Goal: Information Seeking & Learning: Learn about a topic

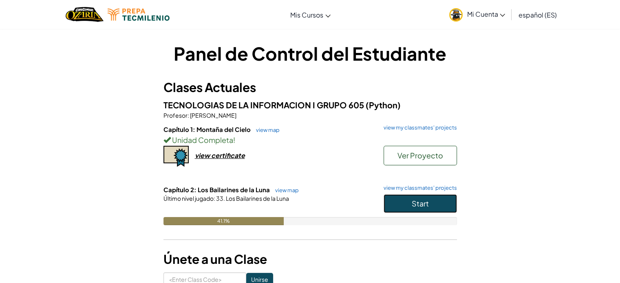
click at [407, 196] on button "Start" at bounding box center [419, 203] width 73 height 19
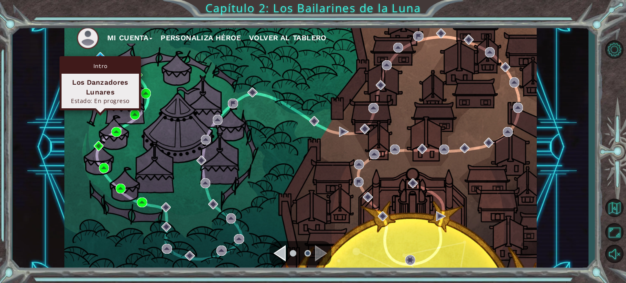
click at [98, 57] on div "Intro Los Danzadores Lunares Estado: En progreso" at bounding box center [99, 83] width 81 height 54
click at [99, 56] on div "Intro Los Danzadores Lunares Estado: En progreso" at bounding box center [99, 83] width 81 height 54
click at [102, 56] on div "Intro Los Danzadores Lunares Estado: En progreso" at bounding box center [99, 83] width 81 height 54
click at [101, 53] on img at bounding box center [100, 57] width 10 height 10
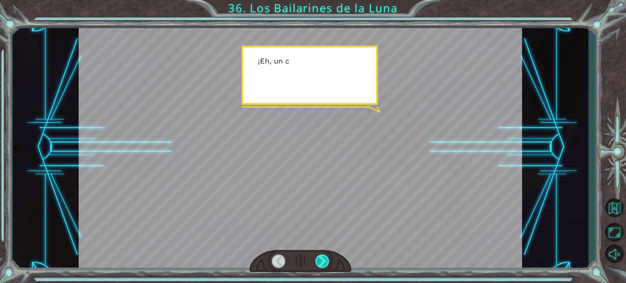
click at [328, 257] on div at bounding box center [322, 261] width 14 height 13
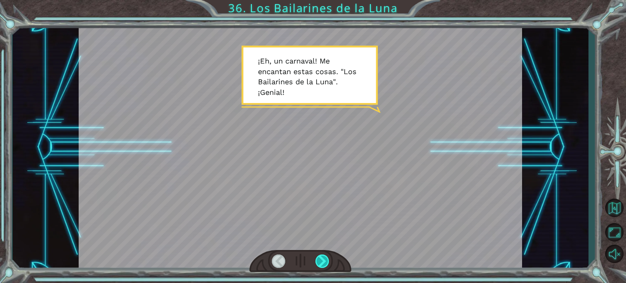
click at [328, 258] on div at bounding box center [322, 261] width 14 height 13
click at [326, 258] on div at bounding box center [322, 261] width 14 height 13
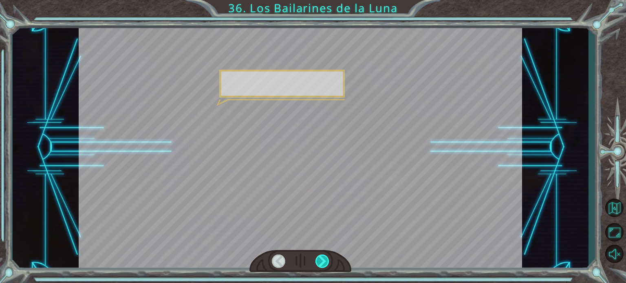
click at [326, 258] on div at bounding box center [322, 261] width 14 height 13
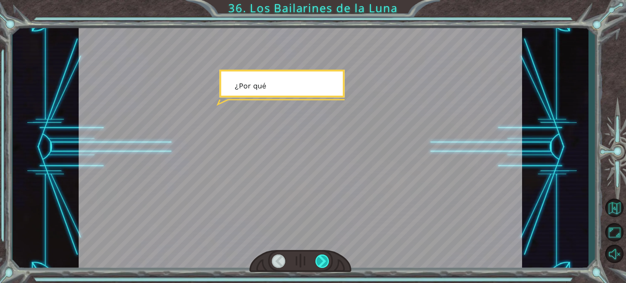
click at [326, 258] on div at bounding box center [322, 261] width 14 height 13
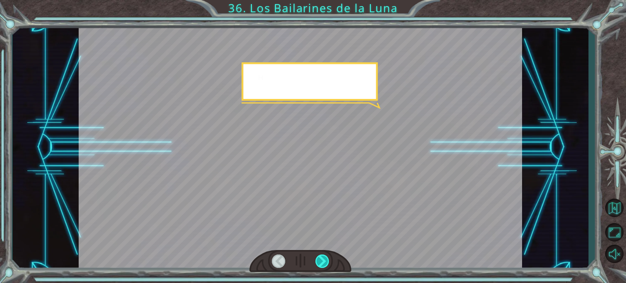
click at [326, 258] on div at bounding box center [322, 261] width 14 height 13
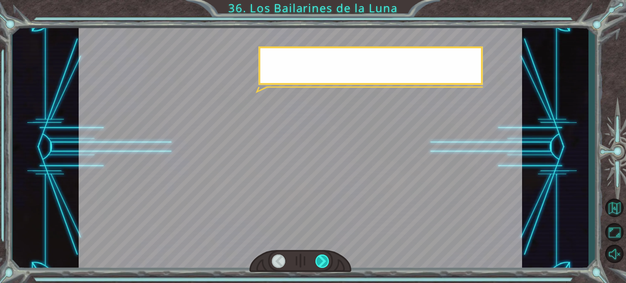
click at [326, 258] on div at bounding box center [322, 261] width 14 height 13
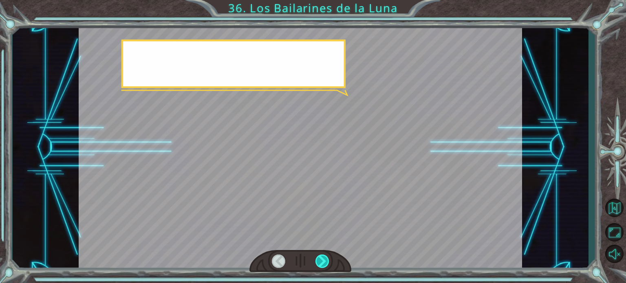
click at [326, 258] on div at bounding box center [322, 261] width 14 height 13
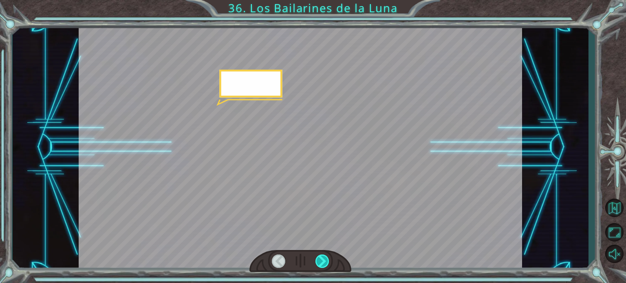
click at [326, 258] on div at bounding box center [322, 261] width 14 height 13
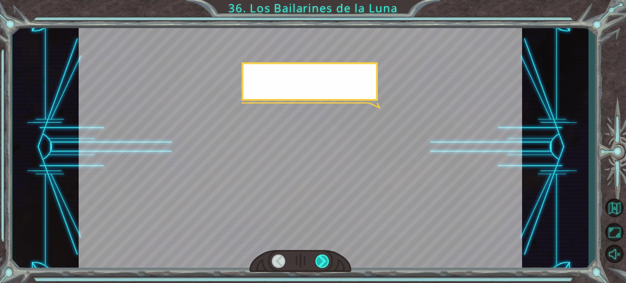
click at [326, 258] on div at bounding box center [322, 261] width 14 height 13
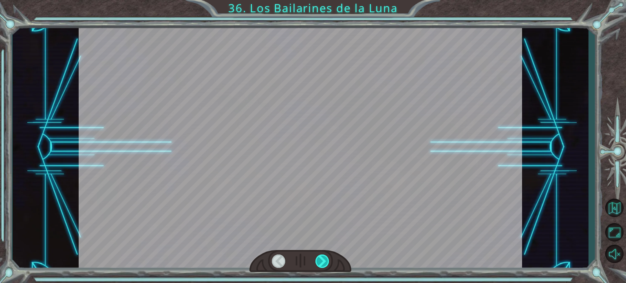
drag, startPoint x: 320, startPoint y: 254, endPoint x: 323, endPoint y: 258, distance: 4.8
click at [321, 254] on div at bounding box center [300, 261] width 102 height 22
click at [323, 262] on div at bounding box center [322, 261] width 14 height 13
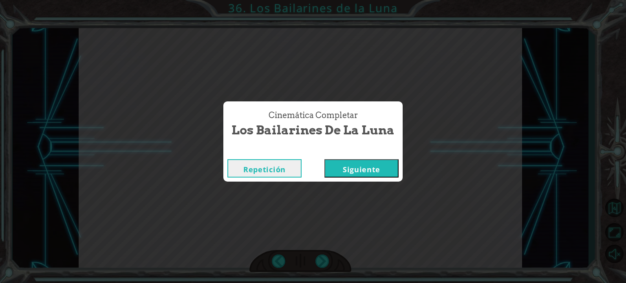
click at [362, 175] on button "Siguiente" at bounding box center [361, 168] width 74 height 18
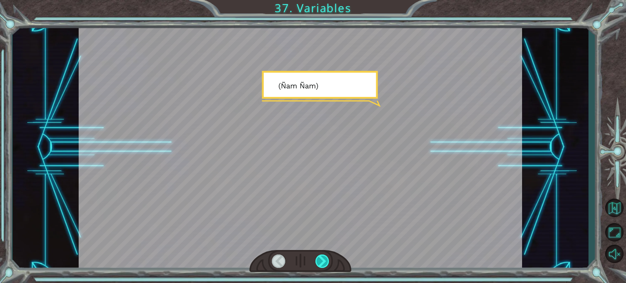
click at [324, 261] on div at bounding box center [322, 261] width 14 height 13
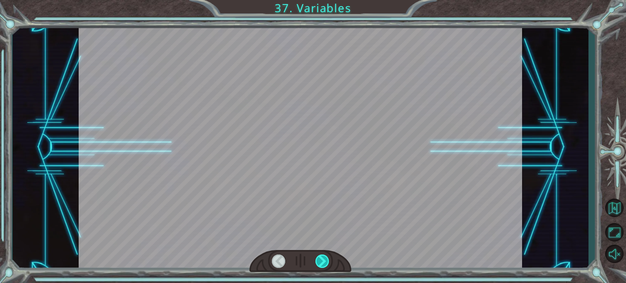
click at [324, 261] on div at bounding box center [322, 261] width 14 height 13
click at [324, 262] on div at bounding box center [322, 261] width 14 height 13
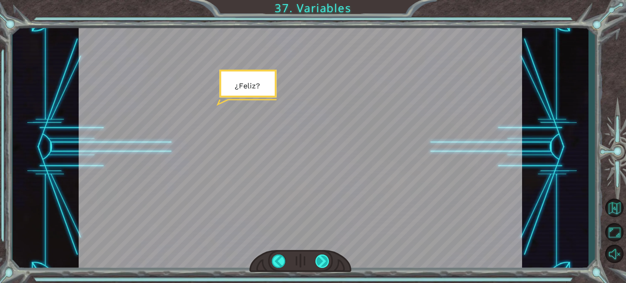
click at [324, 262] on div at bounding box center [322, 261] width 14 height 13
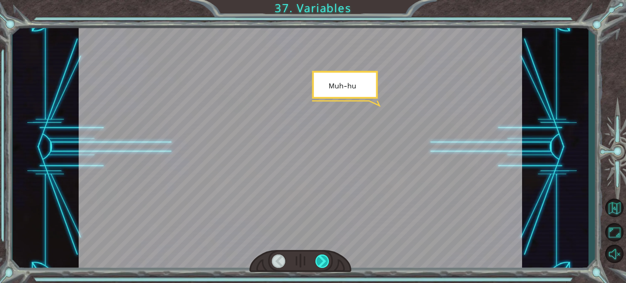
click at [324, 262] on div at bounding box center [322, 261] width 14 height 13
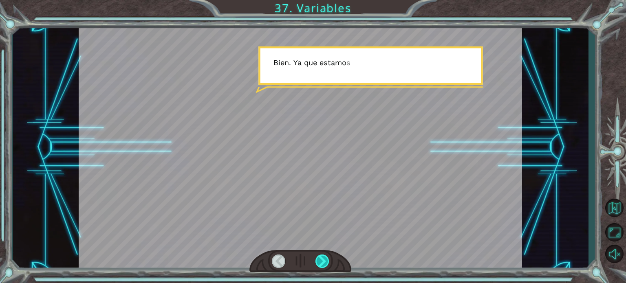
click at [324, 262] on div at bounding box center [322, 261] width 14 height 13
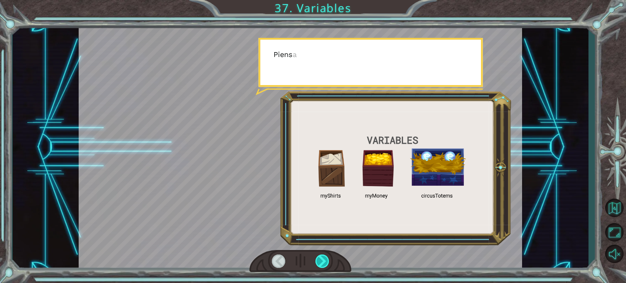
click at [324, 262] on div at bounding box center [322, 261] width 14 height 13
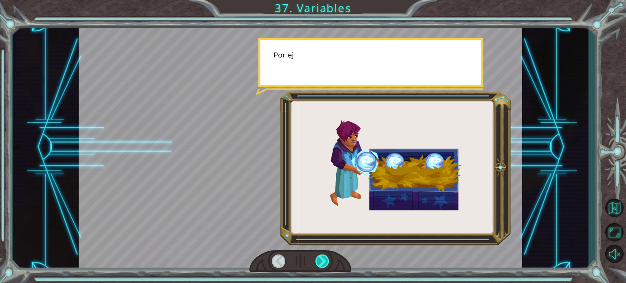
click at [324, 262] on div at bounding box center [322, 261] width 14 height 13
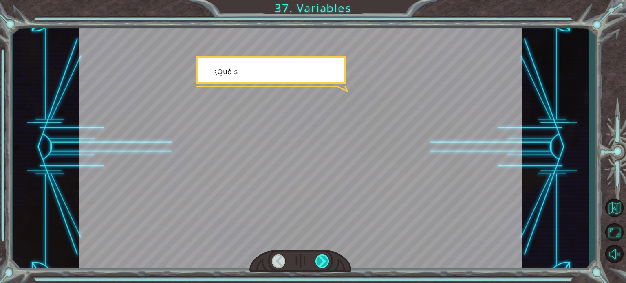
click at [324, 262] on div at bounding box center [322, 261] width 14 height 13
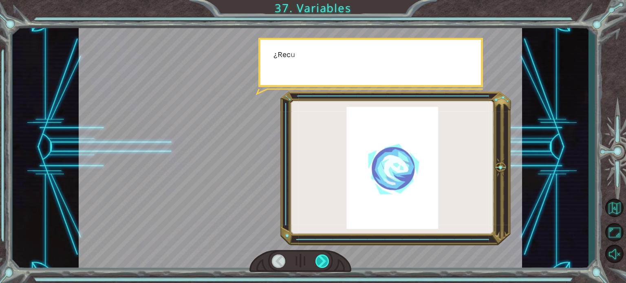
click at [324, 262] on div at bounding box center [322, 261] width 14 height 13
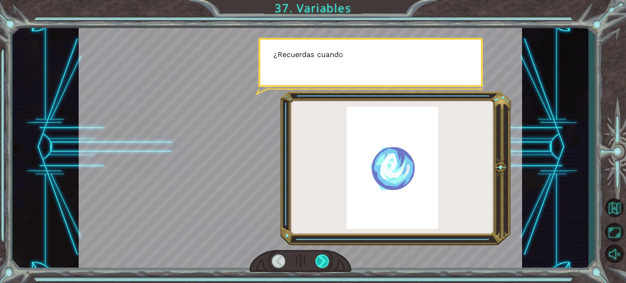
click at [324, 262] on div at bounding box center [322, 261] width 14 height 13
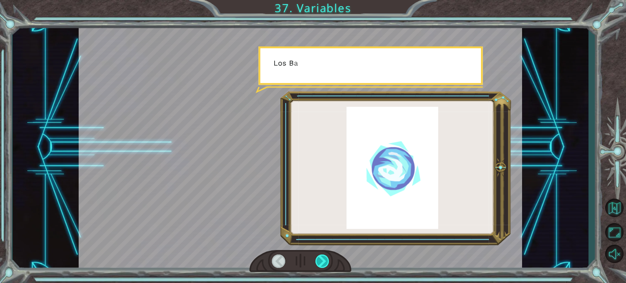
click at [326, 263] on div at bounding box center [322, 261] width 14 height 13
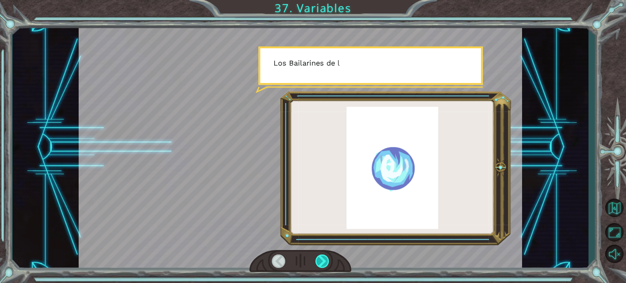
click at [326, 263] on div at bounding box center [322, 261] width 14 height 13
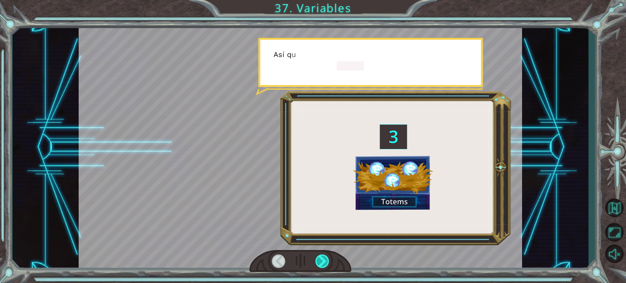
click at [326, 263] on div at bounding box center [322, 261] width 14 height 13
click at [328, 263] on div at bounding box center [322, 261] width 14 height 13
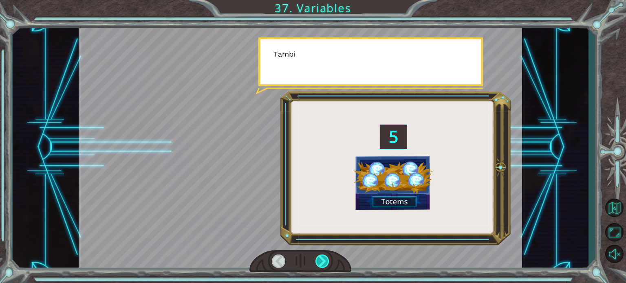
click at [328, 263] on div at bounding box center [322, 261] width 14 height 13
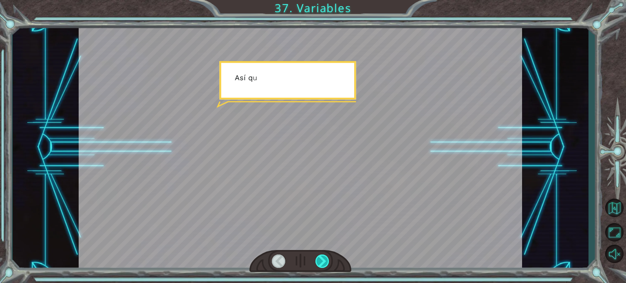
click at [327, 262] on div at bounding box center [322, 261] width 14 height 13
click at [327, 261] on div at bounding box center [322, 261] width 14 height 13
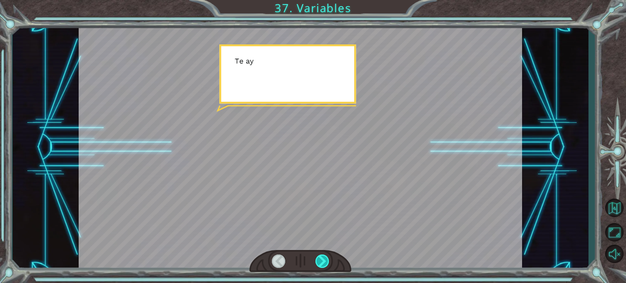
drag, startPoint x: 328, startPoint y: 260, endPoint x: 326, endPoint y: 255, distance: 5.2
click at [328, 260] on div at bounding box center [322, 261] width 14 height 13
click at [326, 257] on div at bounding box center [322, 261] width 14 height 13
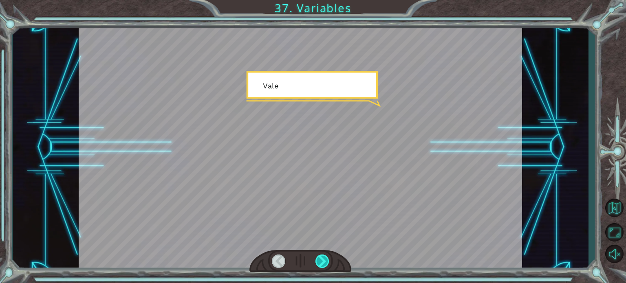
click at [326, 256] on div at bounding box center [322, 261] width 14 height 13
click at [324, 255] on div at bounding box center [322, 261] width 14 height 13
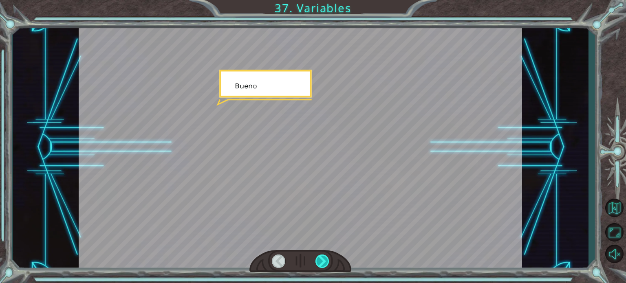
click at [324, 255] on div at bounding box center [322, 261] width 14 height 13
click at [324, 256] on div at bounding box center [322, 261] width 14 height 13
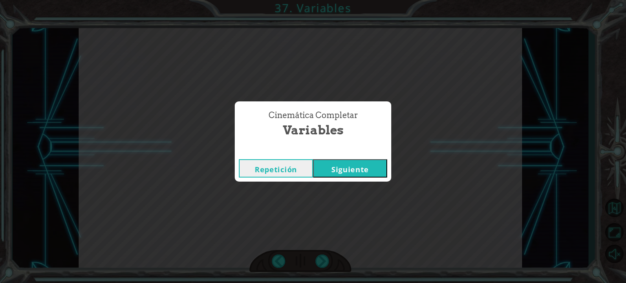
click at [323, 257] on div "Cinemática Completar Variables Repetición [GEOGRAPHIC_DATA]" at bounding box center [313, 141] width 626 height 283
click at [359, 161] on button "Siguiente" at bounding box center [350, 168] width 74 height 18
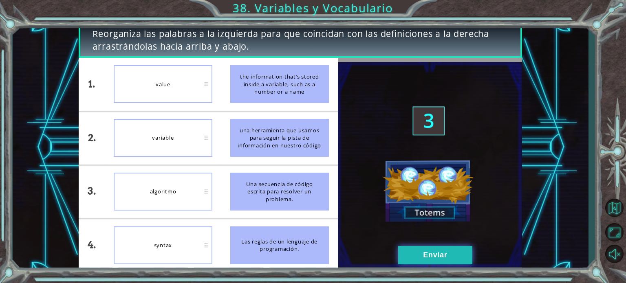
click at [440, 253] on button "Enviar" at bounding box center [435, 255] width 74 height 18
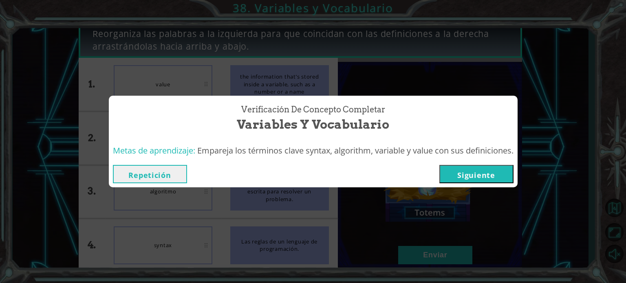
click at [490, 179] on button "Siguiente" at bounding box center [476, 174] width 74 height 18
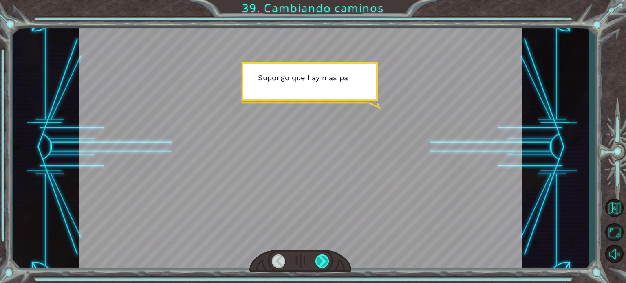
click at [316, 255] on div at bounding box center [322, 261] width 14 height 13
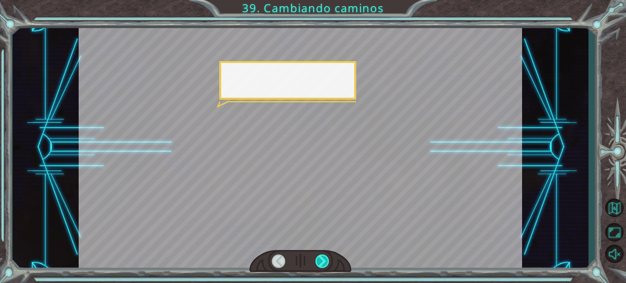
click at [319, 258] on div at bounding box center [322, 261] width 14 height 13
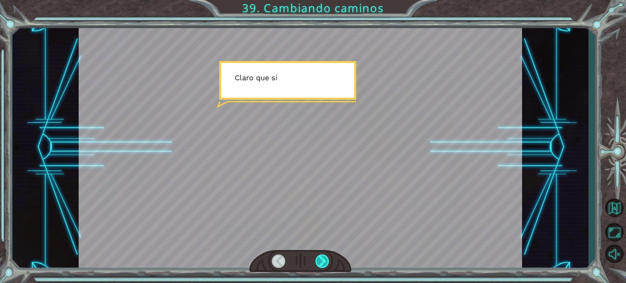
click at [320, 258] on div at bounding box center [322, 261] width 14 height 13
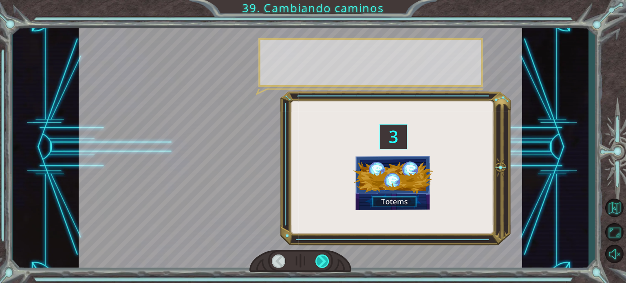
click at [320, 258] on div at bounding box center [322, 261] width 14 height 13
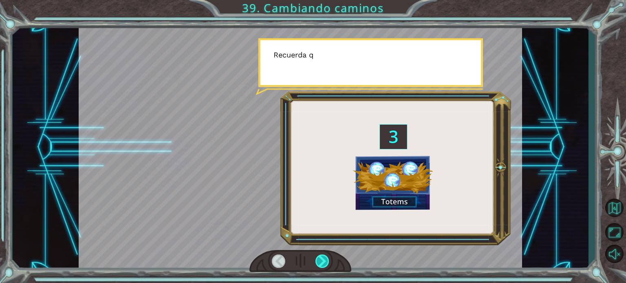
click at [320, 258] on div at bounding box center [322, 261] width 14 height 13
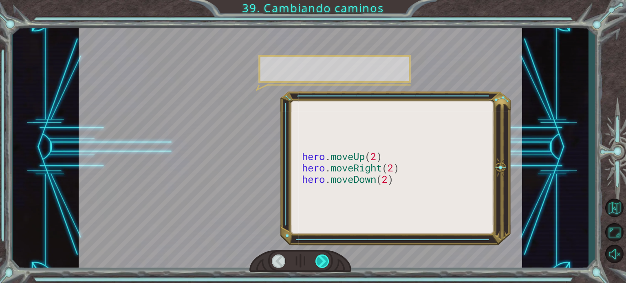
click at [320, 258] on div at bounding box center [322, 261] width 14 height 13
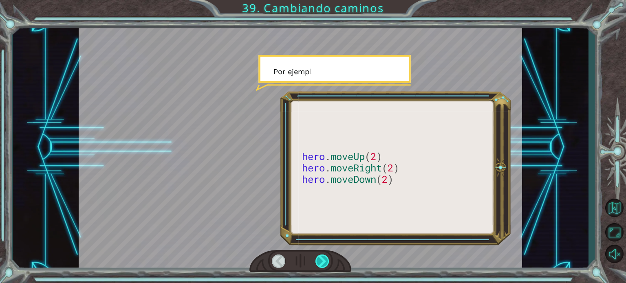
click at [320, 258] on div at bounding box center [322, 261] width 14 height 13
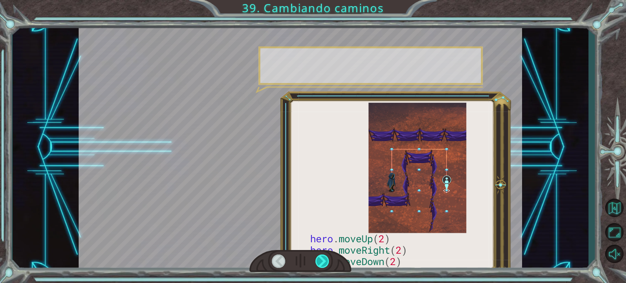
click at [320, 258] on div at bounding box center [322, 261] width 14 height 13
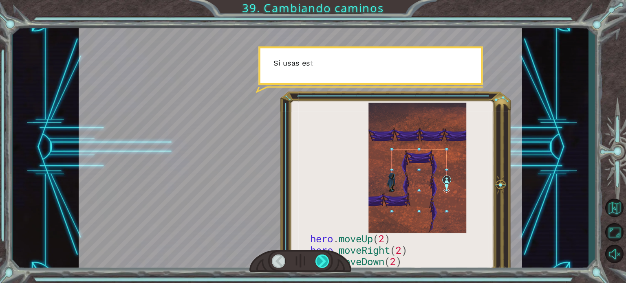
click at [320, 258] on div at bounding box center [322, 261] width 14 height 13
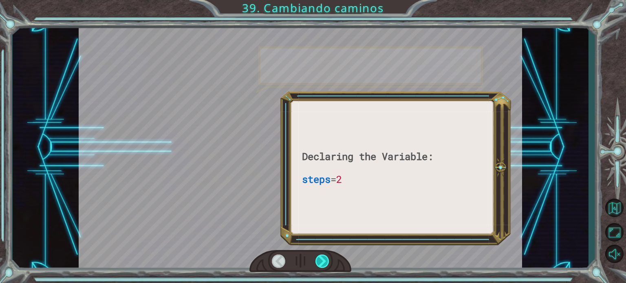
click at [320, 258] on div at bounding box center [322, 261] width 14 height 13
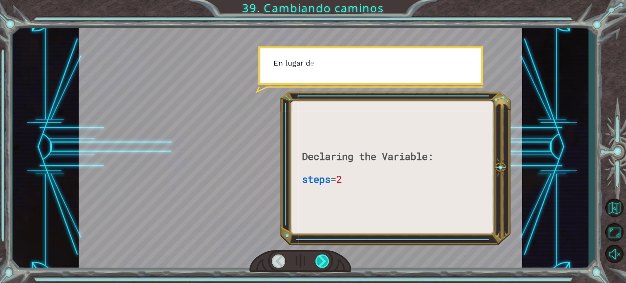
click at [320, 258] on div at bounding box center [322, 261] width 14 height 13
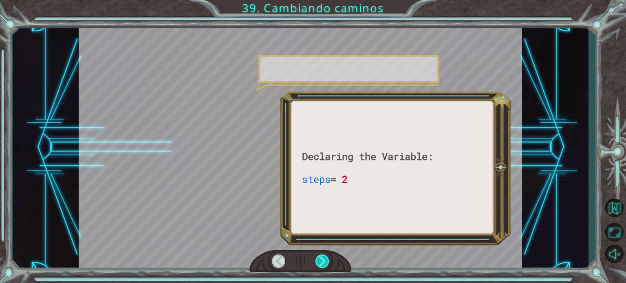
click at [320, 258] on div at bounding box center [322, 261] width 14 height 13
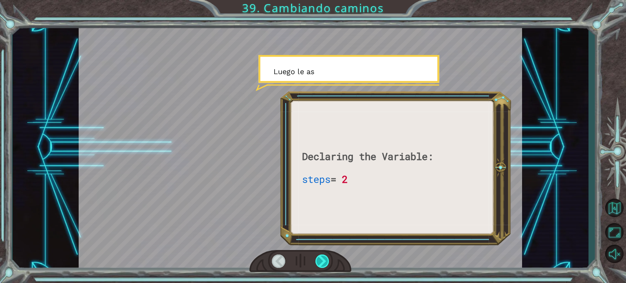
click at [320, 258] on div at bounding box center [322, 261] width 14 height 13
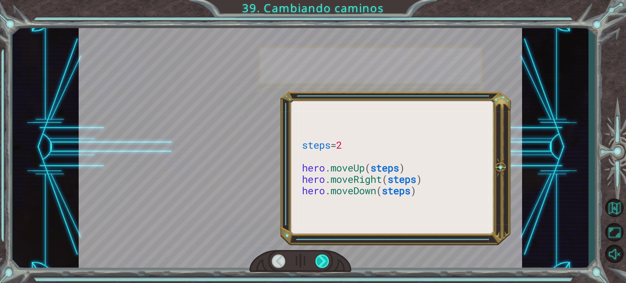
click at [320, 258] on div at bounding box center [322, 261] width 14 height 13
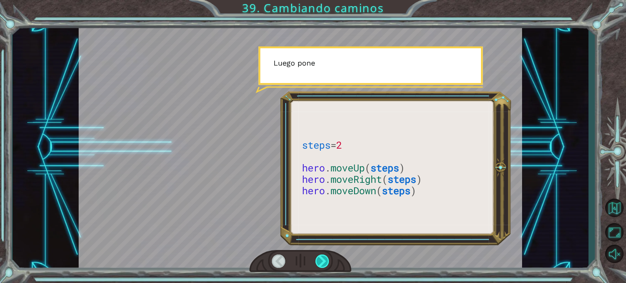
drag, startPoint x: 320, startPoint y: 258, endPoint x: 324, endPoint y: 257, distance: 4.1
click at [323, 257] on div at bounding box center [322, 261] width 14 height 13
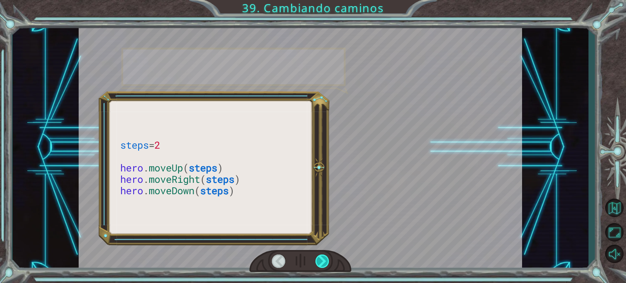
click at [324, 257] on div at bounding box center [322, 261] width 14 height 13
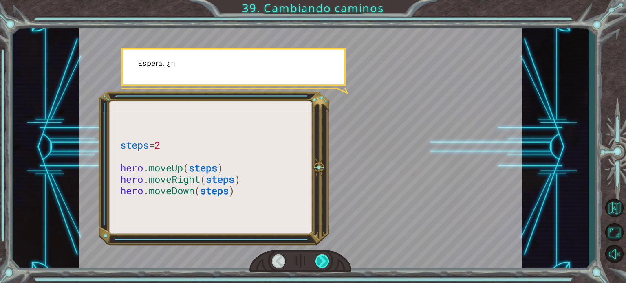
click at [324, 257] on div at bounding box center [322, 261] width 14 height 13
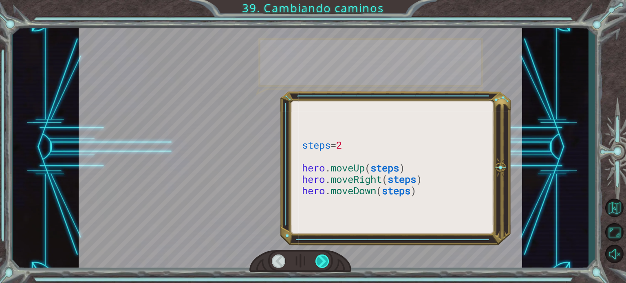
click at [324, 257] on div at bounding box center [322, 261] width 14 height 13
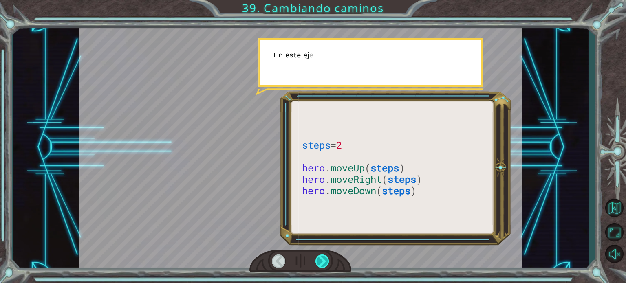
click at [323, 258] on div at bounding box center [322, 261] width 14 height 13
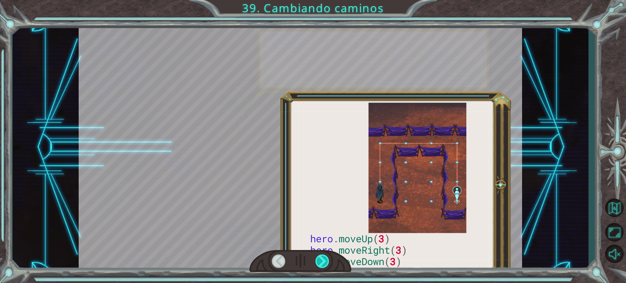
click at [322, 259] on div at bounding box center [322, 261] width 14 height 13
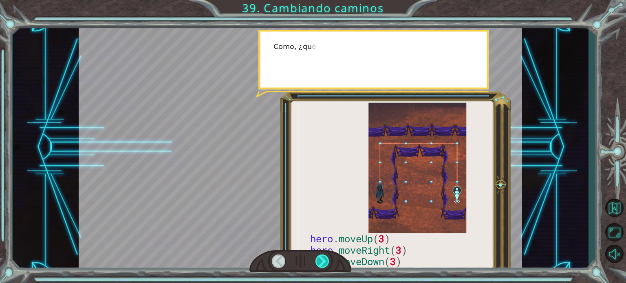
click at [322, 259] on div at bounding box center [322, 261] width 14 height 13
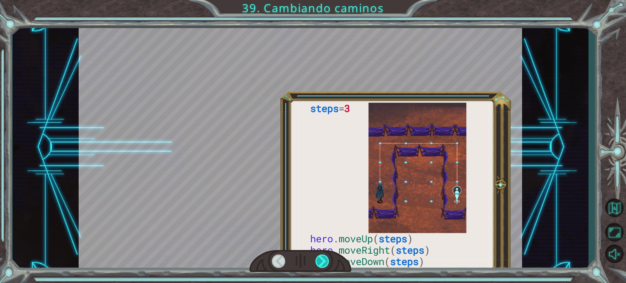
click at [322, 259] on div at bounding box center [322, 261] width 14 height 13
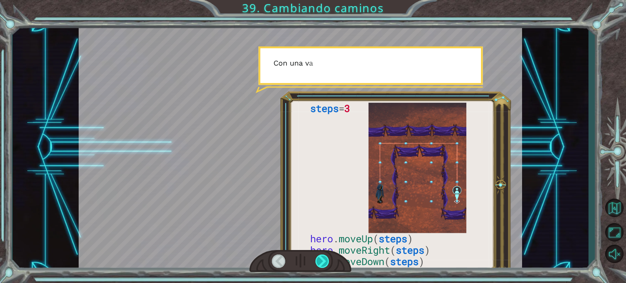
click at [322, 259] on div at bounding box center [322, 261] width 14 height 13
click at [321, 260] on div at bounding box center [322, 261] width 14 height 13
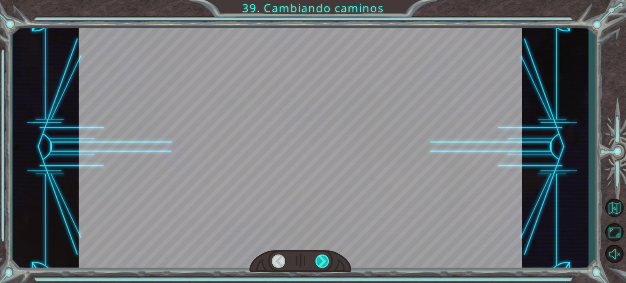
click at [321, 260] on div at bounding box center [322, 261] width 14 height 13
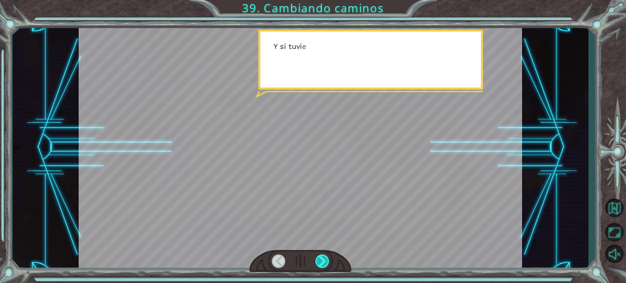
click at [321, 260] on div at bounding box center [322, 261] width 14 height 13
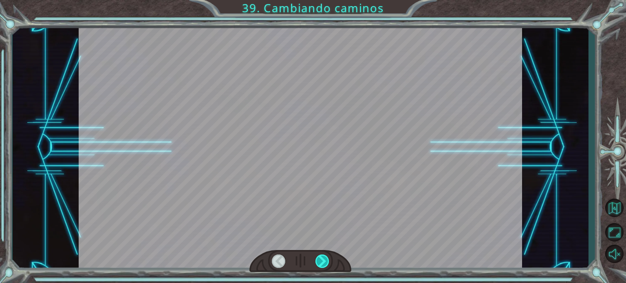
click at [321, 260] on div at bounding box center [322, 261] width 14 height 13
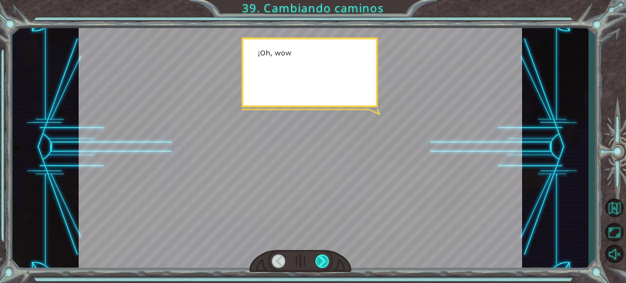
click at [321, 261] on div at bounding box center [322, 261] width 14 height 13
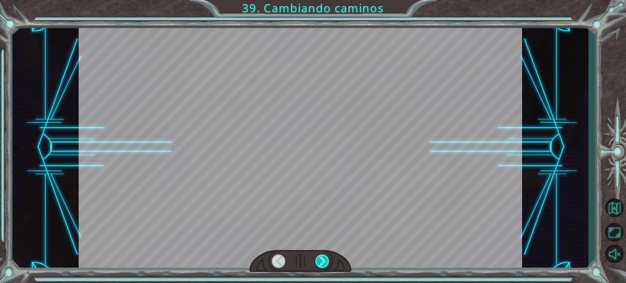
click at [323, 261] on div at bounding box center [322, 261] width 14 height 13
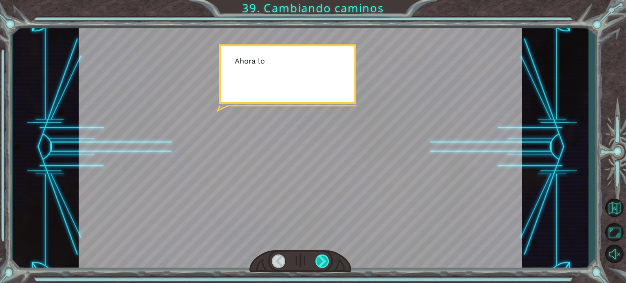
click at [323, 260] on div at bounding box center [322, 261] width 14 height 13
click at [324, 260] on div at bounding box center [322, 261] width 14 height 13
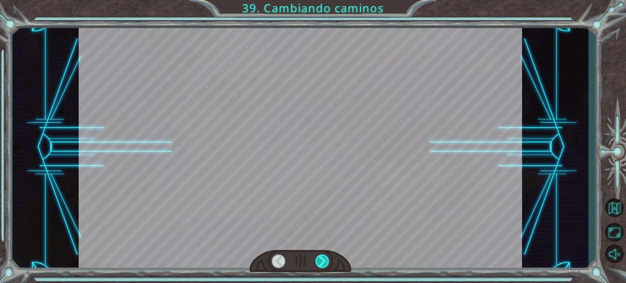
click at [327, 260] on div at bounding box center [322, 261] width 14 height 13
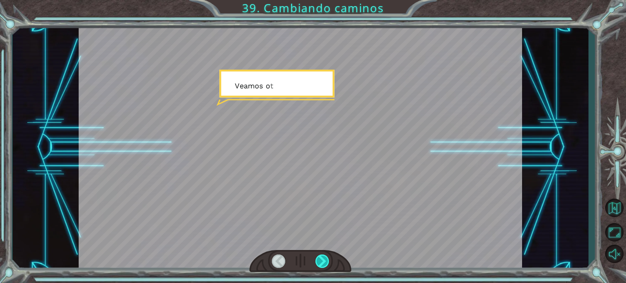
click at [328, 260] on div at bounding box center [322, 261] width 14 height 13
click at [326, 260] on div at bounding box center [322, 261] width 14 height 13
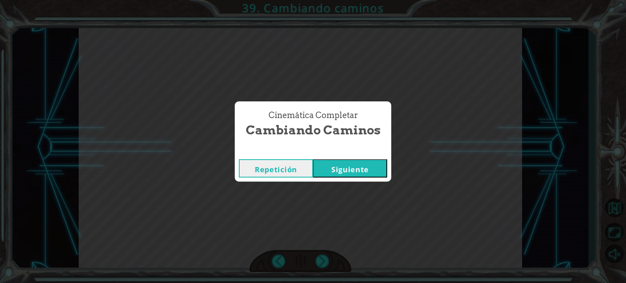
click at [324, 262] on div "Cinemática Completar Cambiando caminos Repetición [GEOGRAPHIC_DATA]" at bounding box center [313, 141] width 626 height 283
click at [361, 169] on button "Siguiente" at bounding box center [350, 168] width 74 height 18
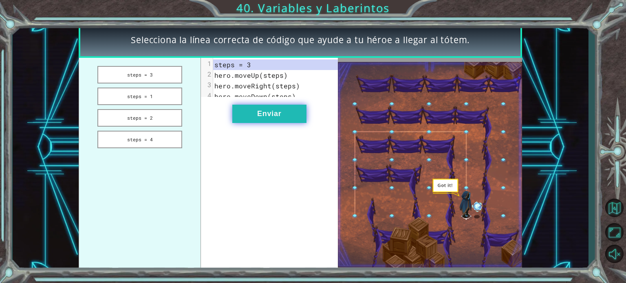
click at [263, 123] on button "Enviar" at bounding box center [269, 114] width 74 height 18
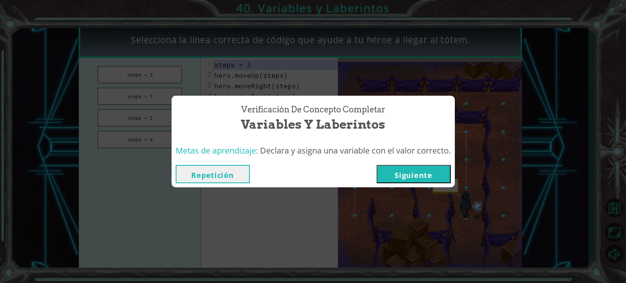
click at [429, 175] on button "Siguiente" at bounding box center [414, 174] width 74 height 18
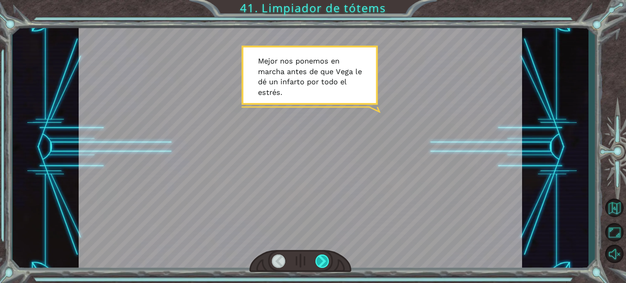
click at [325, 266] on div at bounding box center [322, 261] width 14 height 13
click at [328, 260] on div at bounding box center [322, 261] width 14 height 13
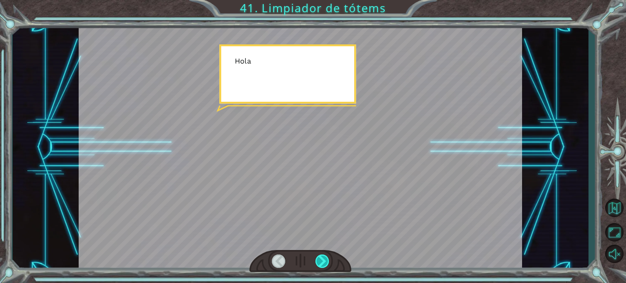
click at [328, 260] on div at bounding box center [322, 261] width 14 height 13
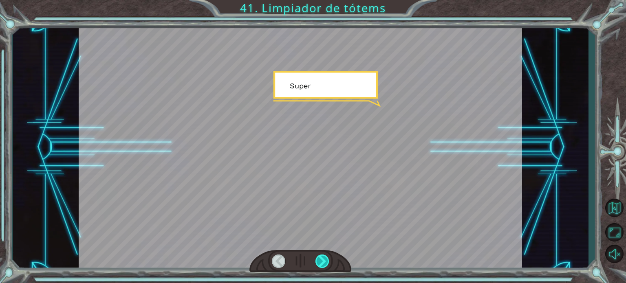
click at [328, 260] on div at bounding box center [322, 261] width 14 height 13
click at [328, 259] on div at bounding box center [322, 261] width 14 height 13
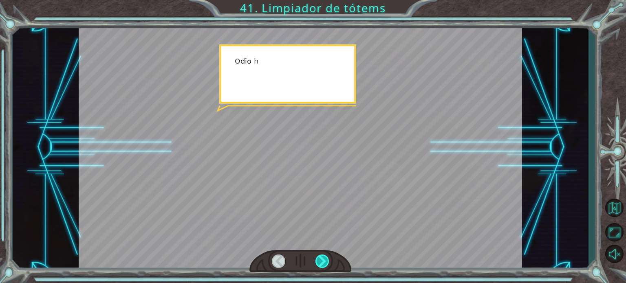
click at [328, 259] on div at bounding box center [322, 261] width 14 height 13
click at [328, 260] on div at bounding box center [322, 261] width 14 height 13
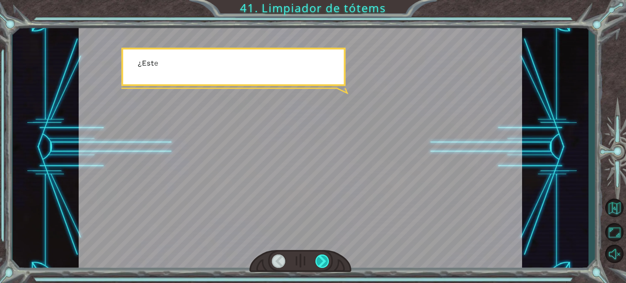
click at [328, 260] on div at bounding box center [322, 261] width 14 height 13
click at [327, 260] on div at bounding box center [322, 261] width 14 height 13
click at [325, 256] on div at bounding box center [322, 261] width 14 height 13
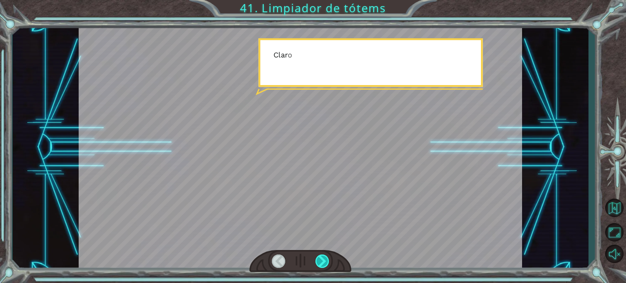
click at [326, 256] on div at bounding box center [322, 261] width 14 height 13
click at [326, 257] on div at bounding box center [322, 261] width 14 height 13
click at [325, 257] on div at bounding box center [322, 261] width 14 height 13
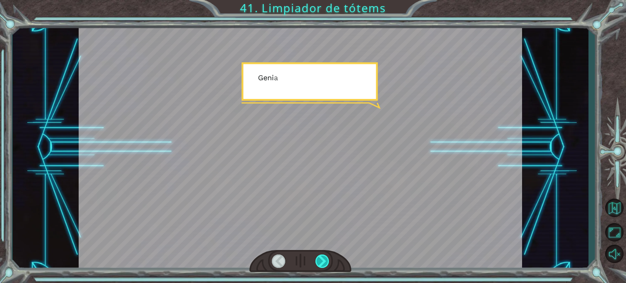
click at [325, 257] on div at bounding box center [322, 261] width 14 height 13
click at [324, 258] on div at bounding box center [322, 261] width 14 height 13
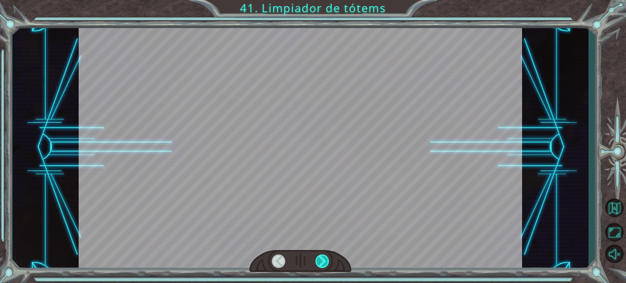
click at [324, 258] on div at bounding box center [322, 261] width 14 height 13
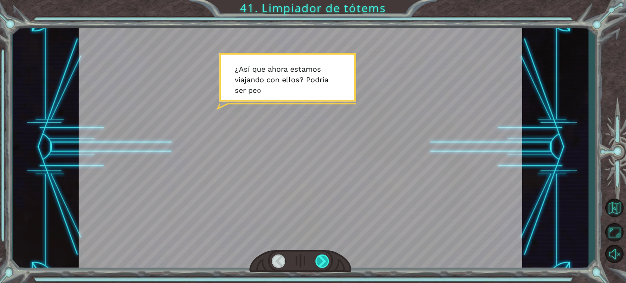
click at [319, 265] on div at bounding box center [322, 261] width 14 height 13
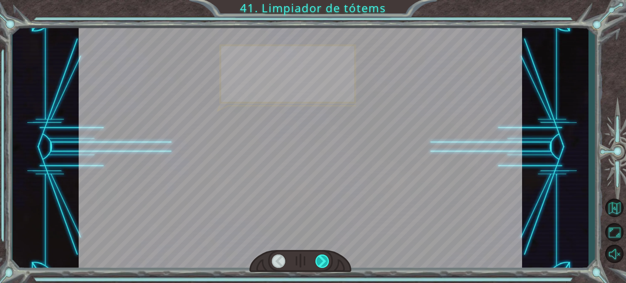
click at [319, 265] on div at bounding box center [322, 261] width 14 height 13
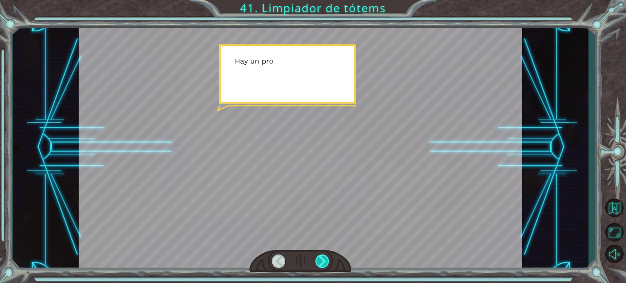
click at [320, 264] on div at bounding box center [322, 261] width 14 height 13
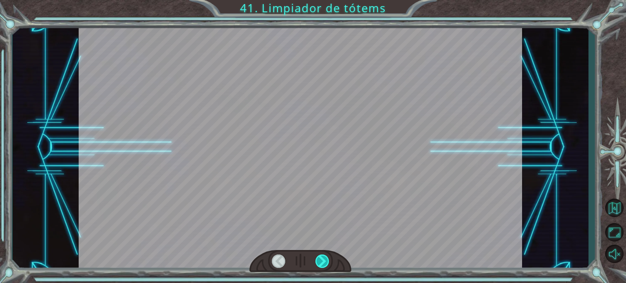
click at [320, 264] on div at bounding box center [322, 261] width 14 height 13
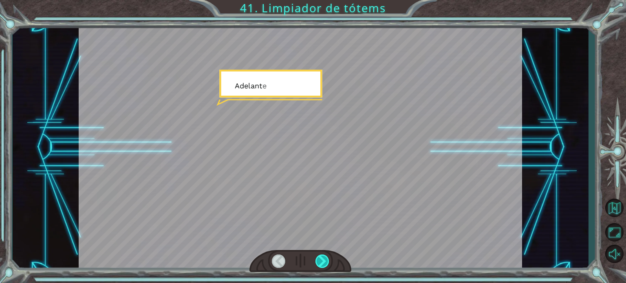
click at [320, 264] on div at bounding box center [322, 261] width 14 height 13
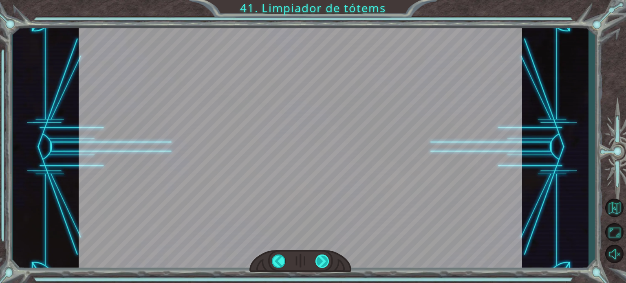
click at [320, 264] on div at bounding box center [322, 261] width 14 height 13
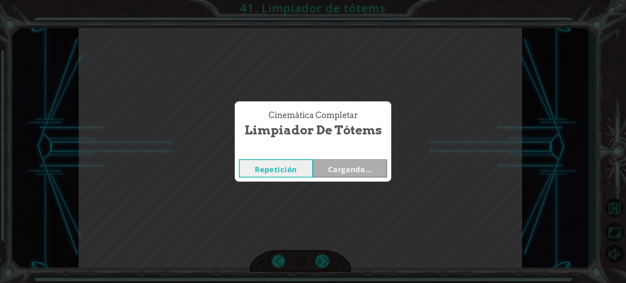
click at [320, 264] on div "Cinemática Completar Limpiador de tótems Repetición Cargando..." at bounding box center [313, 141] width 626 height 283
click at [344, 172] on button "Siguiente" at bounding box center [350, 168] width 74 height 18
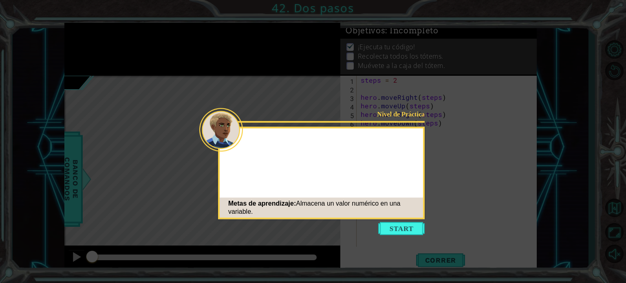
click at [394, 230] on button "Start" at bounding box center [401, 228] width 46 height 13
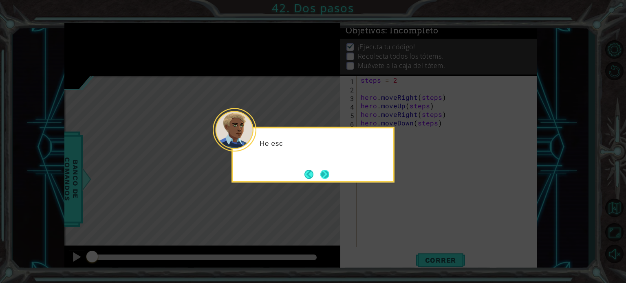
click at [326, 171] on button "Next" at bounding box center [324, 174] width 9 height 9
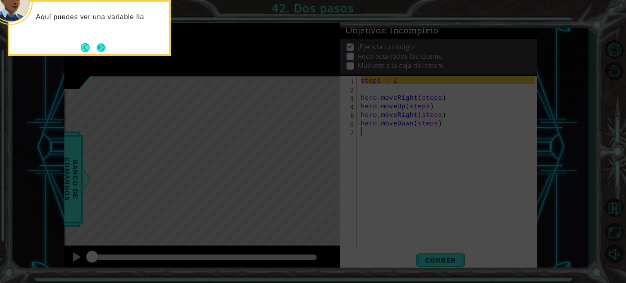
click at [97, 48] on button "Next" at bounding box center [101, 47] width 9 height 9
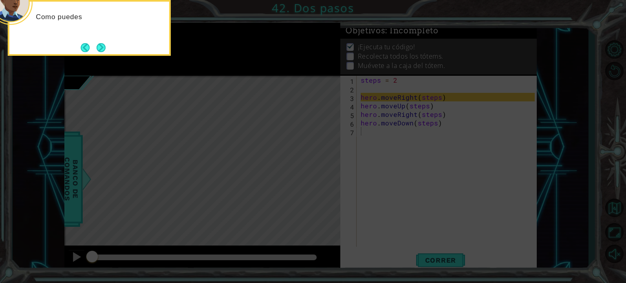
click at [98, 53] on button "Next" at bounding box center [101, 47] width 14 height 14
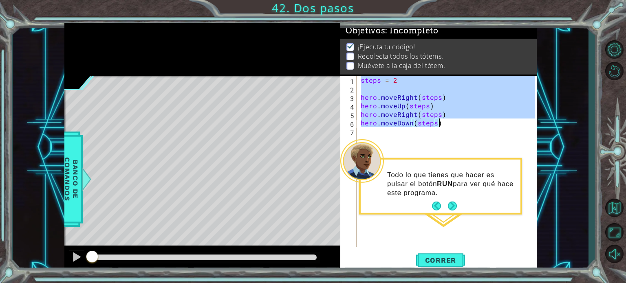
drag, startPoint x: 360, startPoint y: 79, endPoint x: 473, endPoint y: 130, distance: 123.7
click at [473, 130] on div "steps = 2 hero . moveRight ( steps ) hero . moveUp ( steps ) hero . moveRight (…" at bounding box center [449, 170] width 180 height 188
type textarea "hero.moveDown(steps)"
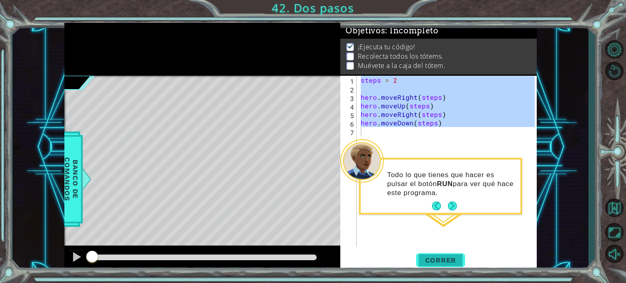
click at [452, 264] on span "Correr" at bounding box center [441, 260] width 48 height 8
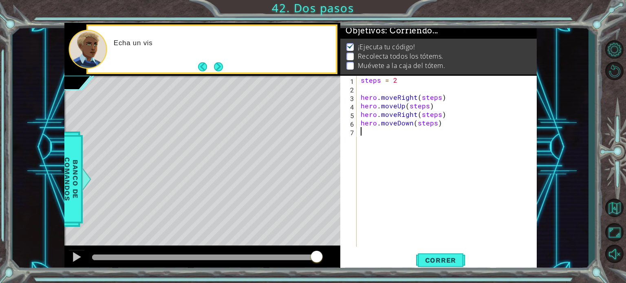
drag, startPoint x: 383, startPoint y: 256, endPoint x: 410, endPoint y: 257, distance: 26.5
click at [410, 257] on div "1 ההההההההההההההההההההההההההההההההההההההההההההההההההההההההההההההההההההההההההההה…" at bounding box center [300, 147] width 472 height 249
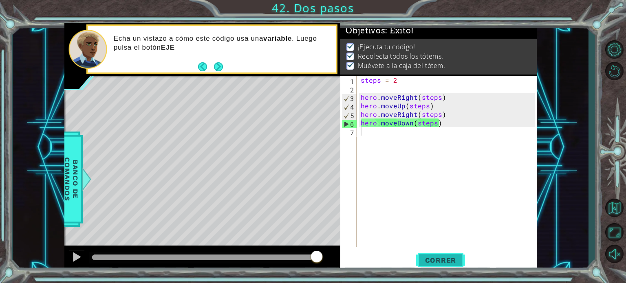
click at [435, 254] on button "Correr" at bounding box center [440, 261] width 49 height 20
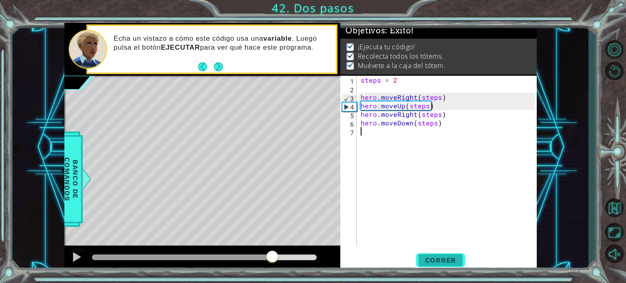
drag, startPoint x: 139, startPoint y: 258, endPoint x: 437, endPoint y: 265, distance: 298.0
click at [437, 265] on div "1 ההההההההההההההההההההההההההההההההההההההההההההההההההההההההההההההההההההההההההההה…" at bounding box center [300, 147] width 472 height 249
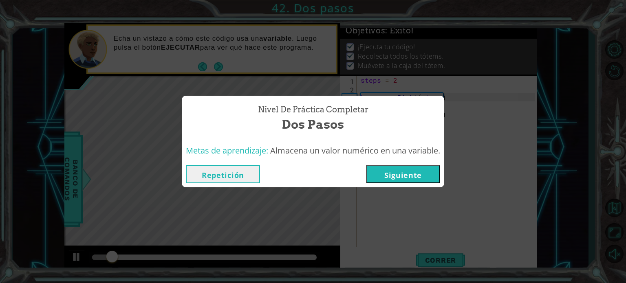
click at [411, 177] on button "Siguiente" at bounding box center [403, 174] width 74 height 18
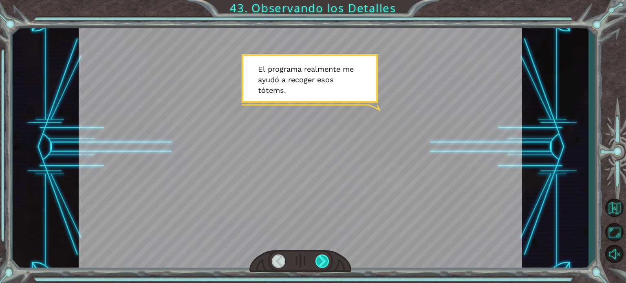
click at [318, 263] on div at bounding box center [322, 261] width 14 height 13
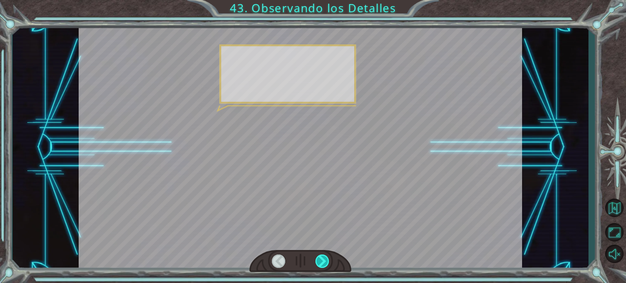
click at [318, 264] on div at bounding box center [322, 261] width 14 height 13
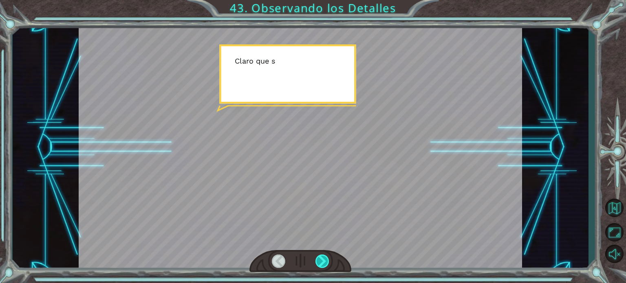
click at [318, 264] on div at bounding box center [322, 261] width 14 height 13
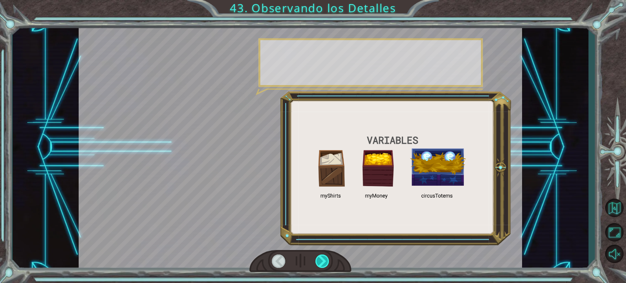
click at [318, 265] on div at bounding box center [322, 261] width 14 height 13
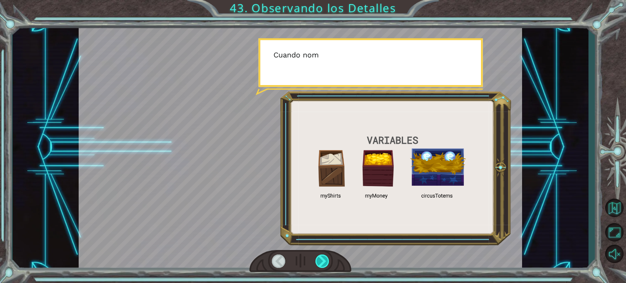
click at [318, 265] on div at bounding box center [322, 261] width 14 height 13
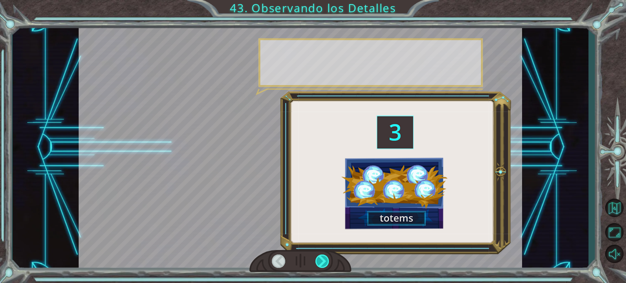
click at [318, 265] on div at bounding box center [322, 261] width 14 height 13
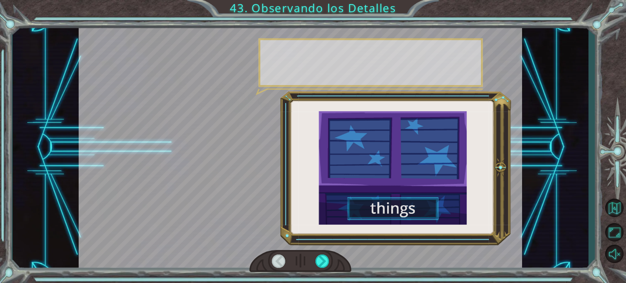
drag, startPoint x: 320, startPoint y: 266, endPoint x: 318, endPoint y: 283, distance: 17.3
click at [320, 267] on div at bounding box center [322, 261] width 14 height 13
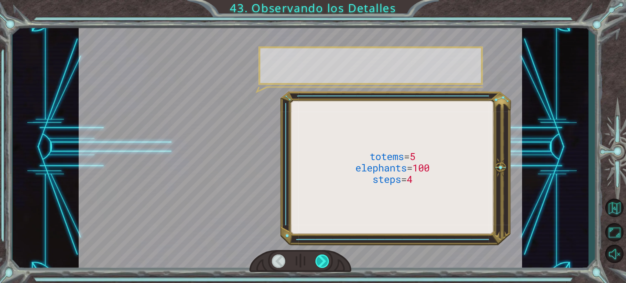
click at [321, 263] on div at bounding box center [322, 261] width 14 height 13
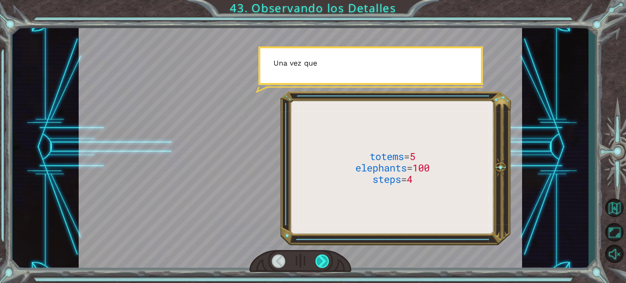
click at [321, 262] on div at bounding box center [322, 261] width 14 height 13
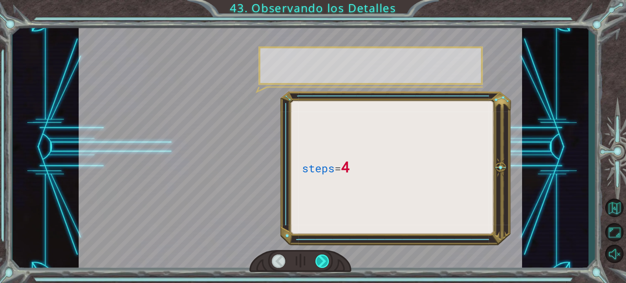
click at [320, 260] on div at bounding box center [322, 261] width 14 height 13
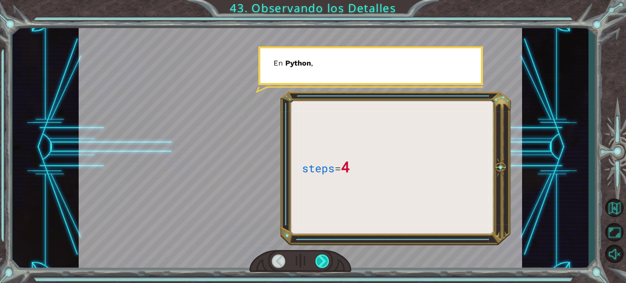
click at [320, 260] on div at bounding box center [322, 261] width 14 height 13
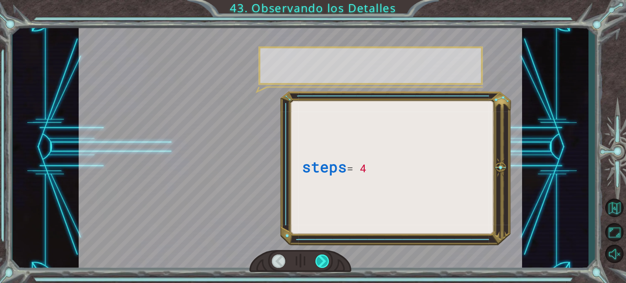
click at [320, 260] on div at bounding box center [322, 261] width 14 height 13
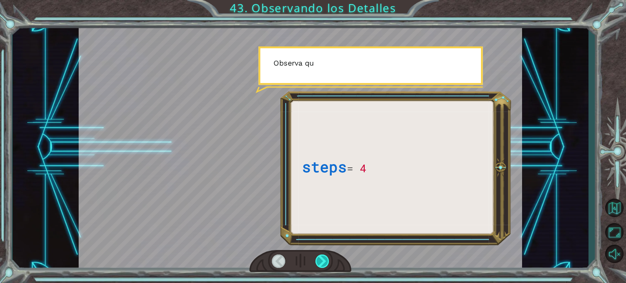
click at [320, 259] on div at bounding box center [322, 261] width 14 height 13
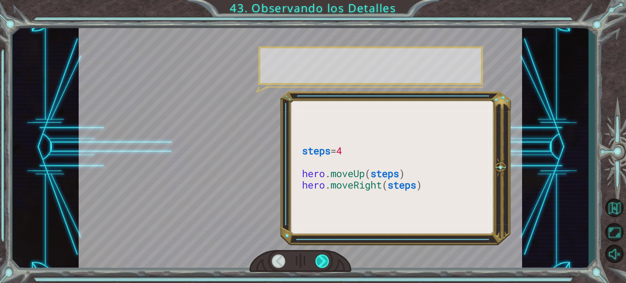
click at [321, 259] on div at bounding box center [322, 261] width 14 height 13
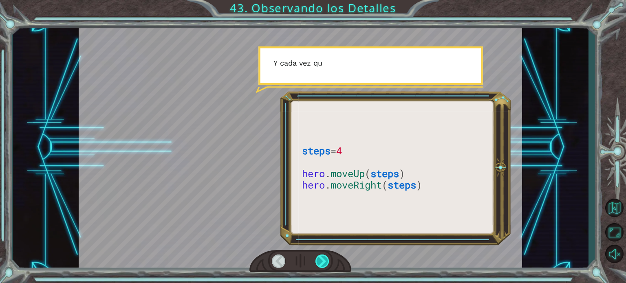
click at [323, 255] on div at bounding box center [322, 261] width 14 height 13
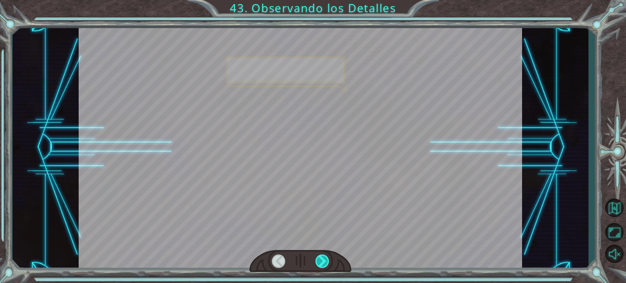
click at [324, 259] on div at bounding box center [322, 261] width 14 height 13
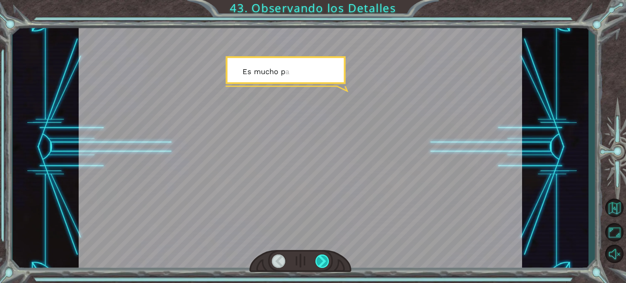
click at [324, 260] on div at bounding box center [322, 261] width 14 height 13
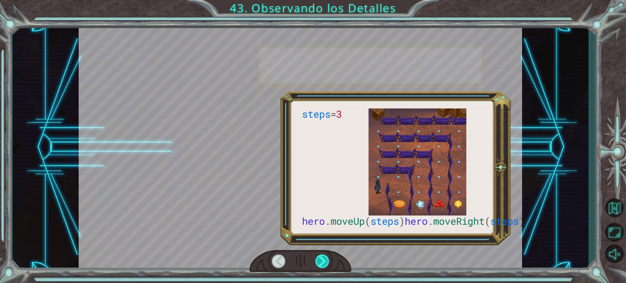
click at [326, 260] on div at bounding box center [322, 261] width 14 height 13
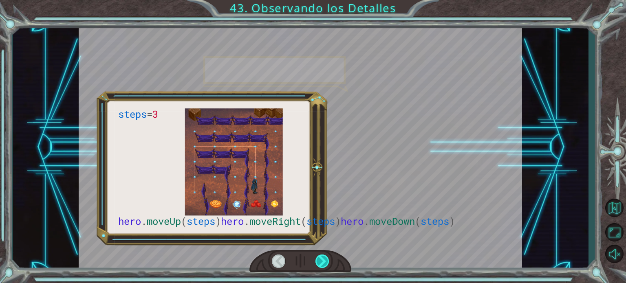
click at [324, 263] on div at bounding box center [322, 261] width 14 height 13
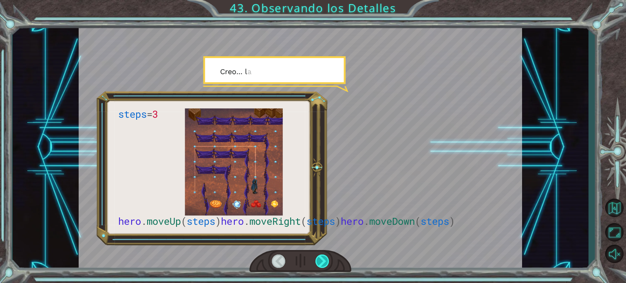
click at [324, 264] on div at bounding box center [322, 261] width 14 height 13
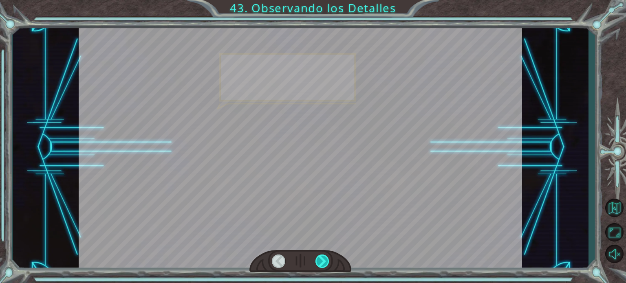
click at [323, 265] on div at bounding box center [322, 261] width 14 height 13
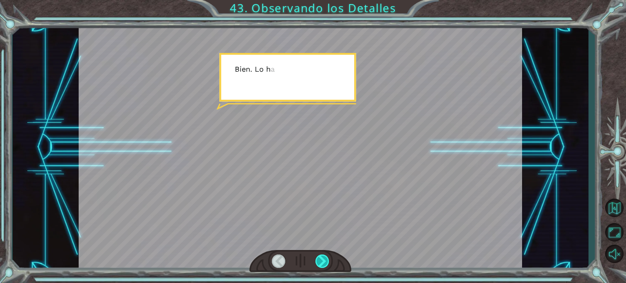
click at [323, 265] on div at bounding box center [322, 261] width 14 height 13
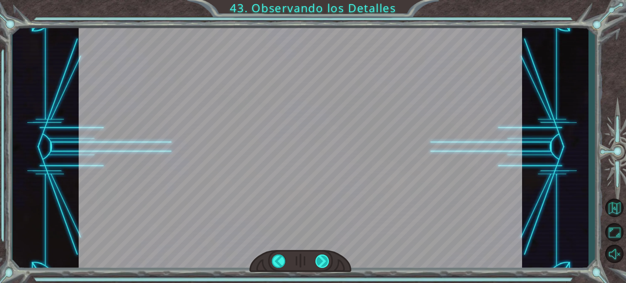
click at [323, 265] on div at bounding box center [322, 261] width 14 height 13
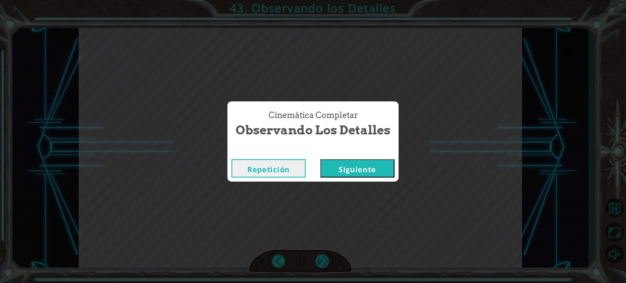
click at [324, 265] on div "Cinemática Completar Observando los Detalles Repetición [GEOGRAPHIC_DATA]" at bounding box center [313, 141] width 626 height 283
click at [359, 171] on button "Siguiente" at bounding box center [357, 168] width 74 height 18
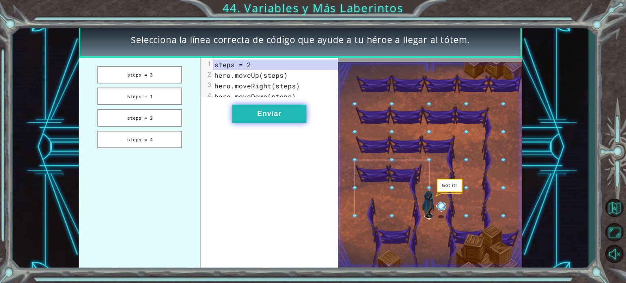
click at [250, 122] on button "Enviar" at bounding box center [269, 114] width 74 height 18
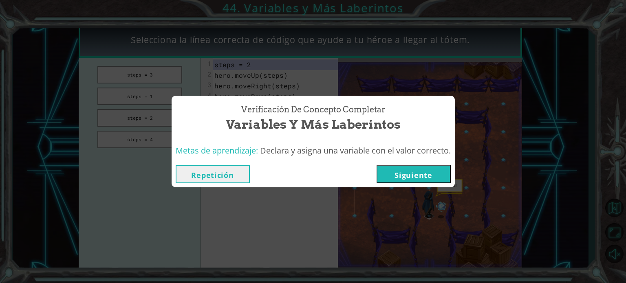
click at [414, 176] on button "Siguiente" at bounding box center [414, 174] width 74 height 18
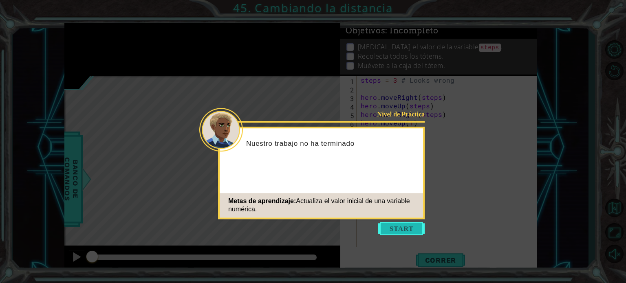
click at [408, 226] on button "Start" at bounding box center [401, 228] width 46 height 13
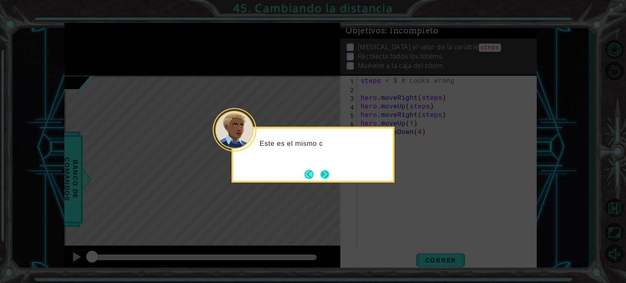
click at [324, 174] on button "Next" at bounding box center [324, 174] width 9 height 9
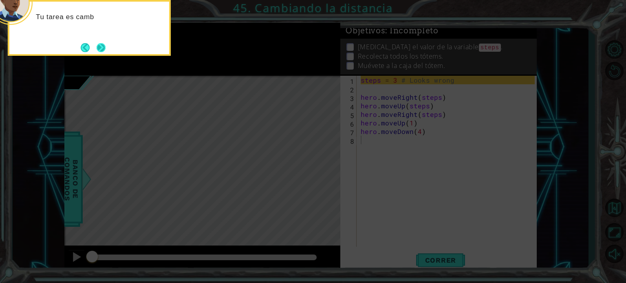
click at [98, 46] on button "Next" at bounding box center [100, 47] width 9 height 9
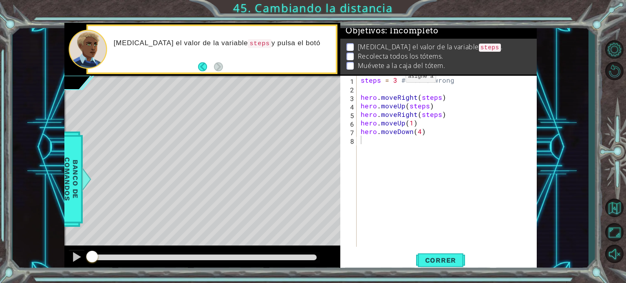
drag, startPoint x: 357, startPoint y: 78, endPoint x: 392, endPoint y: 79, distance: 35.1
click at [392, 79] on div "1 2 3 4 5 6 7 8 steps = 3 # Looks wrong hero . moveRight ( steps ) hero . moveU…" at bounding box center [437, 161] width 194 height 171
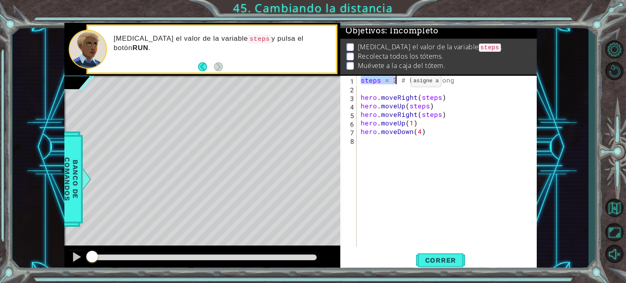
drag, startPoint x: 361, startPoint y: 79, endPoint x: 397, endPoint y: 83, distance: 36.4
click at [397, 83] on div "steps = 3 # Looks wrong hero . moveRight ( steps ) hero . moveUp ( steps ) hero…" at bounding box center [449, 170] width 180 height 188
click at [358, 79] on div "steps = 3 # Looks wrong 1 2 3 4 5 6 7 8 steps = 3 # Looks wrong hero . moveRigh…" at bounding box center [437, 161] width 194 height 171
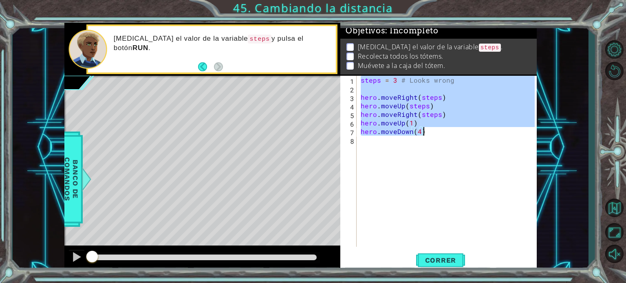
drag, startPoint x: 362, startPoint y: 80, endPoint x: 437, endPoint y: 135, distance: 93.0
click at [437, 135] on div "steps = 3 # Looks wrong hero . moveRight ( steps ) hero . moveUp ( steps ) hero…" at bounding box center [449, 170] width 180 height 188
click at [435, 264] on span "Correr" at bounding box center [441, 260] width 48 height 8
type textarea "hero.moveDown(4)"
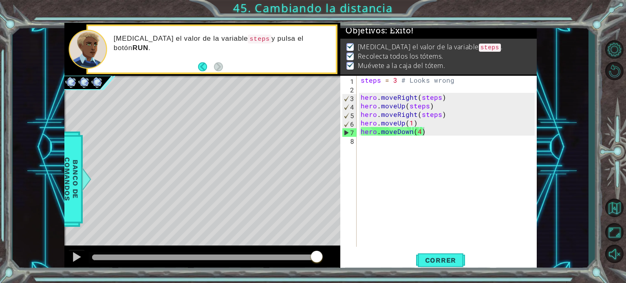
drag, startPoint x: 209, startPoint y: 258, endPoint x: 375, endPoint y: 261, distance: 166.3
click at [373, 262] on body "1 ההההההההההההההההההההההההההההההההההההההההההההההההההההההההההההההההההההההההההההה…" at bounding box center [313, 141] width 626 height 283
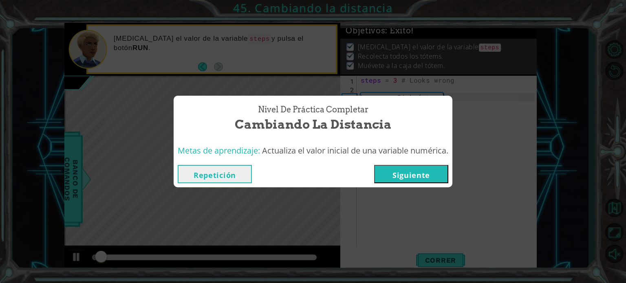
click at [409, 173] on button "Siguiente" at bounding box center [411, 174] width 74 height 18
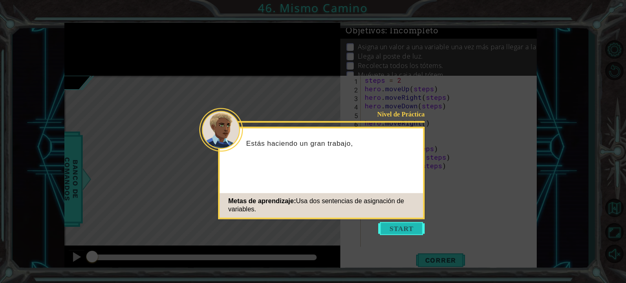
click at [402, 233] on button "Start" at bounding box center [401, 228] width 46 height 13
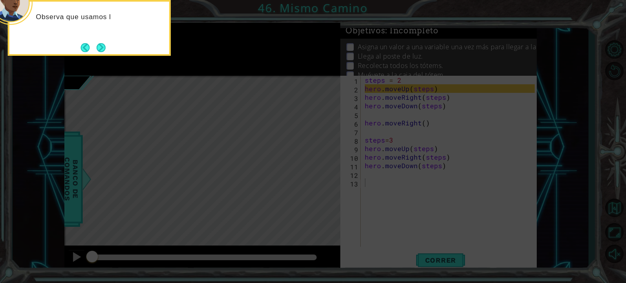
click at [96, 43] on button "Next" at bounding box center [101, 48] width 10 height 10
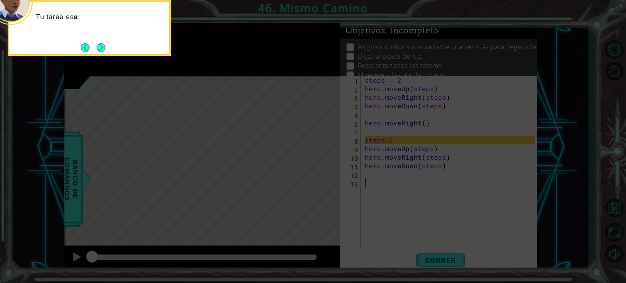
click at [108, 47] on div "Tu tarea es a" at bounding box center [89, 28] width 163 height 56
click at [104, 48] on button "Next" at bounding box center [101, 47] width 9 height 9
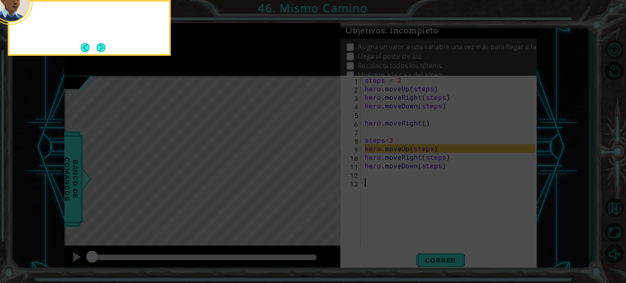
click at [104, 48] on button "Next" at bounding box center [101, 48] width 10 height 10
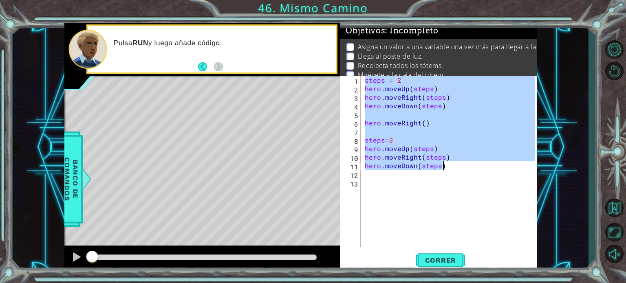
drag, startPoint x: 363, startPoint y: 78, endPoint x: 472, endPoint y: 166, distance: 139.4
click at [472, 166] on div "steps = 2 hero . moveUp ( steps ) hero . moveRight ( steps ) hero . moveDown ( …" at bounding box center [451, 170] width 176 height 188
click at [427, 264] on span "Correr" at bounding box center [441, 260] width 48 height 8
type textarea "hero.moveDown(steps)"
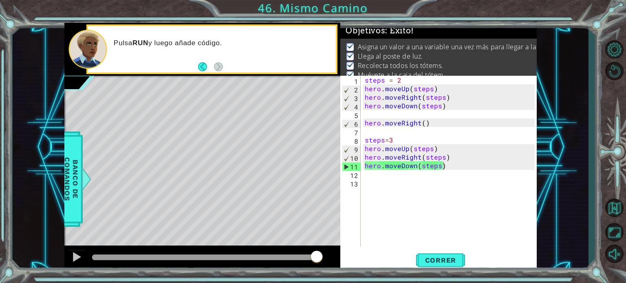
drag, startPoint x: 213, startPoint y: 255, endPoint x: 399, endPoint y: 259, distance: 186.3
click at [399, 259] on div "1 ההההההההההההההההההההההההההההההההההההההההההההההההההההההההההההההההההההההההההההה…" at bounding box center [300, 147] width 472 height 249
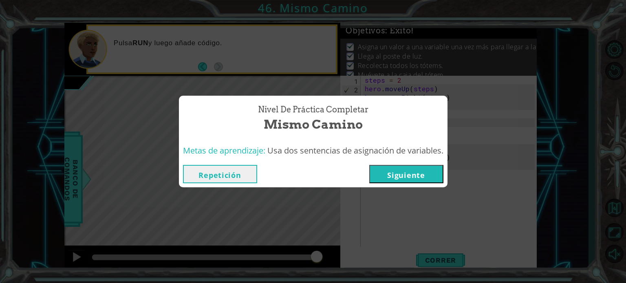
click at [394, 175] on button "Siguiente" at bounding box center [406, 174] width 74 height 18
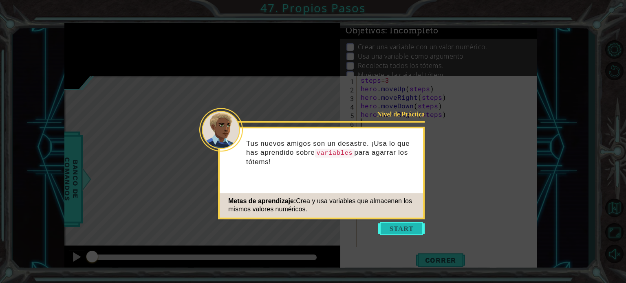
click at [387, 234] on button "Start" at bounding box center [401, 228] width 46 height 13
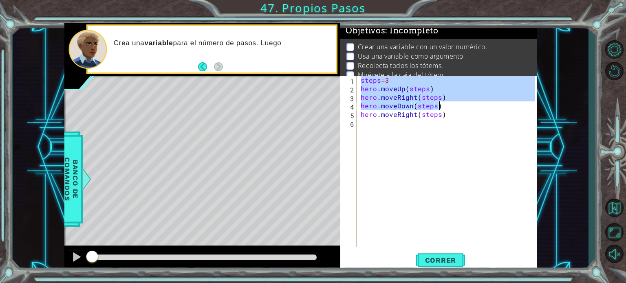
drag, startPoint x: 361, startPoint y: 79, endPoint x: 455, endPoint y: 119, distance: 102.1
click at [455, 119] on div "steps = 3 hero . moveUp ( steps ) hero . moveRight ( steps ) hero . moveDown ( …" at bounding box center [449, 170] width 180 height 188
type textarea "hero.moveRight(steps)"
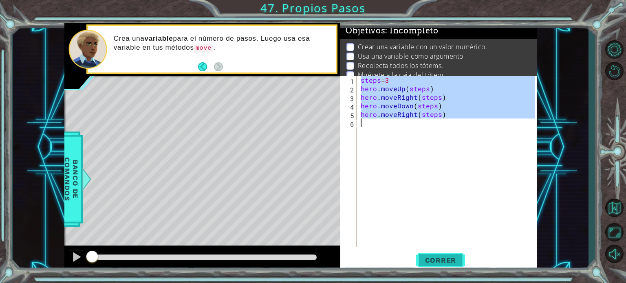
drag, startPoint x: 435, startPoint y: 260, endPoint x: 426, endPoint y: 267, distance: 11.7
click at [438, 263] on span "Correr" at bounding box center [441, 260] width 48 height 8
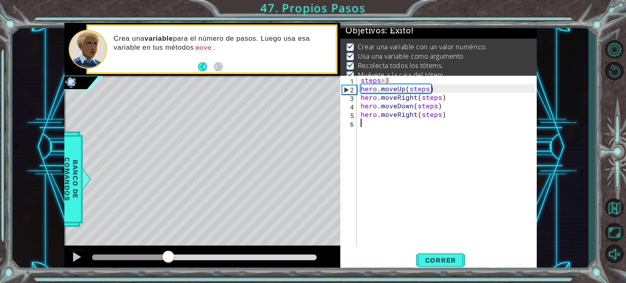
drag, startPoint x: 109, startPoint y: 259, endPoint x: 592, endPoint y: 276, distance: 483.2
click at [590, 277] on div "1 ההההההההההההההההההההההההההההההההההההההההההההההההההההההההההההההההההההההההההההה…" at bounding box center [313, 141] width 626 height 283
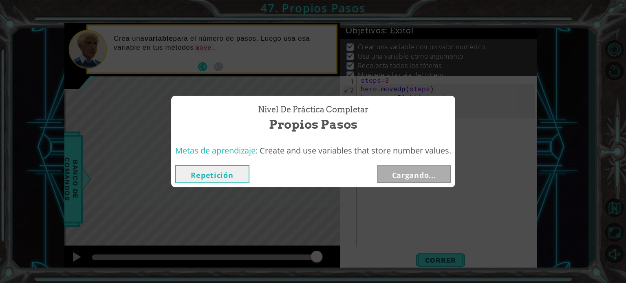
click at [181, 185] on div "Repetición Cargando..." at bounding box center [313, 174] width 284 height 26
click at [191, 174] on button "Repetición" at bounding box center [212, 174] width 74 height 18
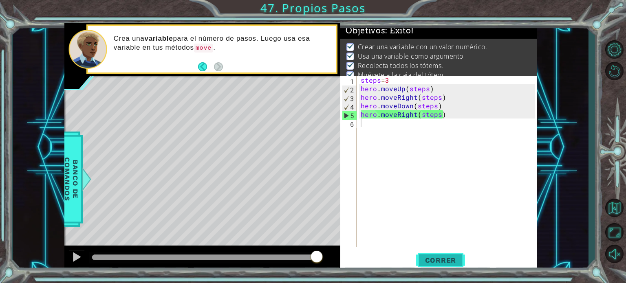
click at [440, 263] on span "Correr" at bounding box center [441, 260] width 48 height 8
drag, startPoint x: 276, startPoint y: 262, endPoint x: 422, endPoint y: 262, distance: 145.9
click at [422, 267] on div "1 ההההההההההההההההההההההההההההההההההההההההההההההההההההההההההההההההההההההההההההה…" at bounding box center [300, 147] width 472 height 249
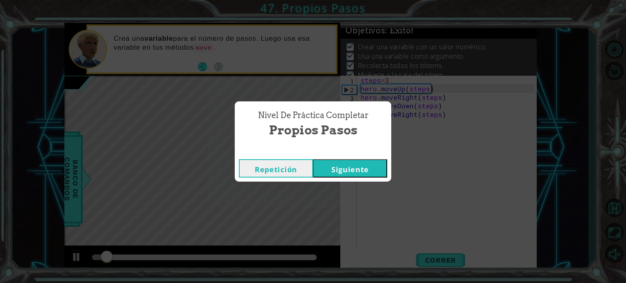
click at [342, 167] on button "Siguiente" at bounding box center [350, 168] width 74 height 18
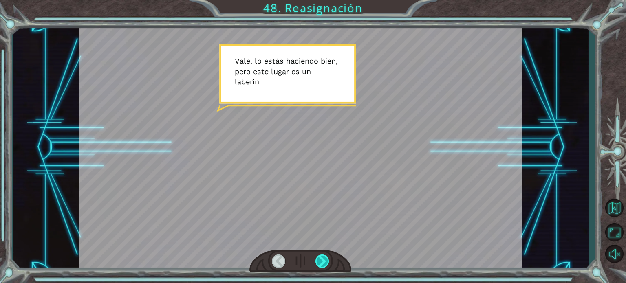
click at [316, 257] on div at bounding box center [322, 261] width 14 height 13
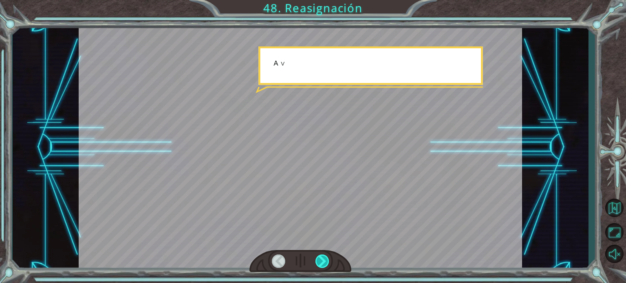
click at [316, 257] on div at bounding box center [322, 261] width 14 height 13
click at [314, 260] on div at bounding box center [300, 261] width 102 height 22
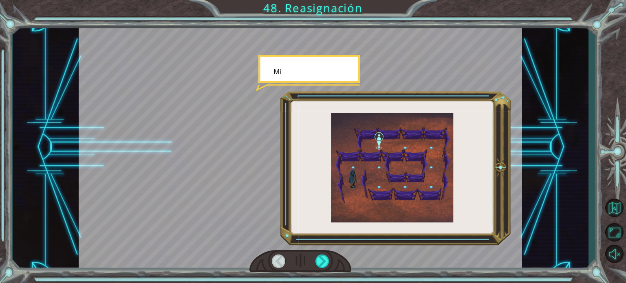
click at [314, 260] on div at bounding box center [300, 261] width 102 height 22
click at [318, 264] on div at bounding box center [322, 261] width 14 height 13
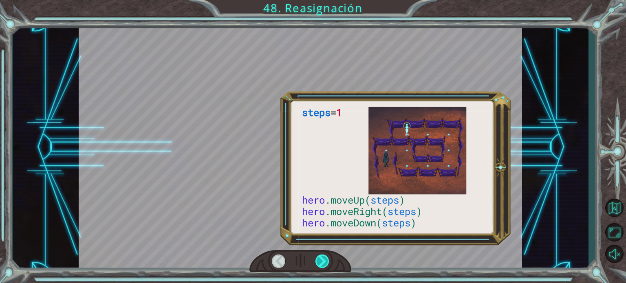
click at [318, 264] on div at bounding box center [322, 261] width 14 height 13
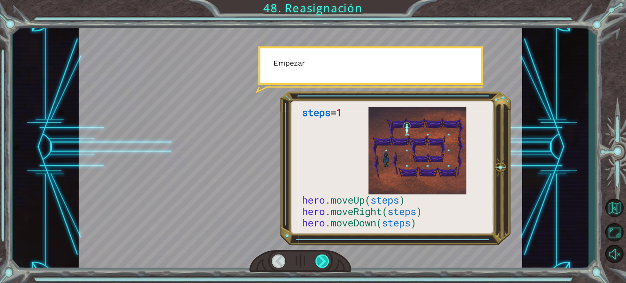
click at [318, 264] on div at bounding box center [322, 261] width 14 height 13
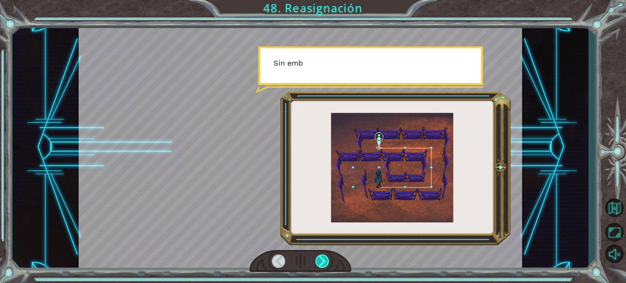
click at [318, 264] on div at bounding box center [322, 261] width 14 height 13
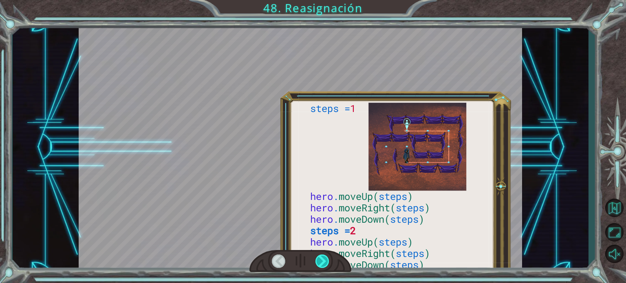
click at [318, 264] on div at bounding box center [322, 261] width 14 height 13
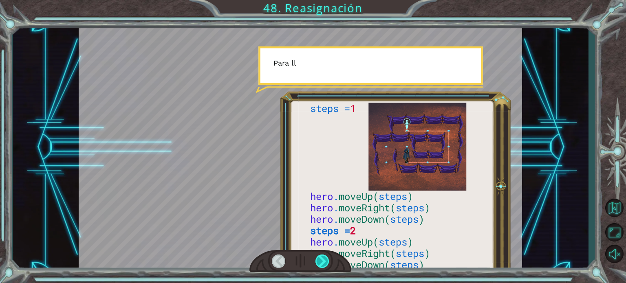
click at [318, 264] on div at bounding box center [322, 261] width 14 height 13
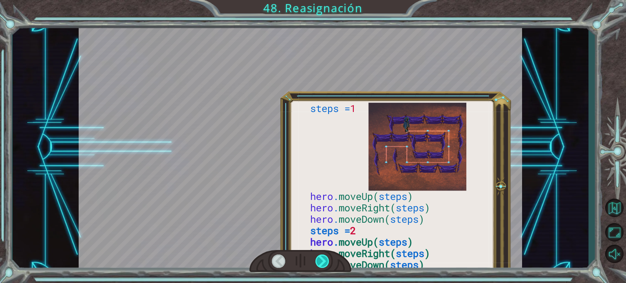
click at [318, 264] on div at bounding box center [322, 261] width 14 height 13
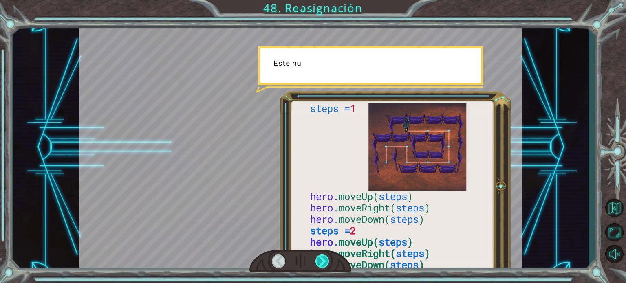
click at [318, 264] on div at bounding box center [322, 261] width 14 height 13
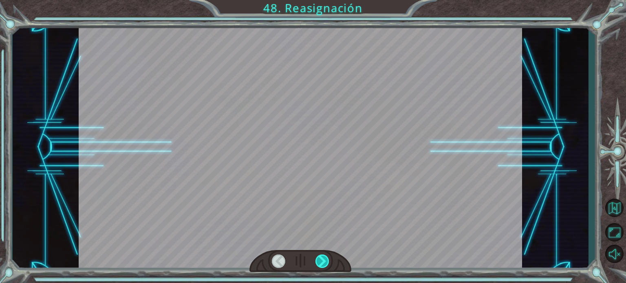
click at [318, 264] on div at bounding box center [322, 261] width 14 height 13
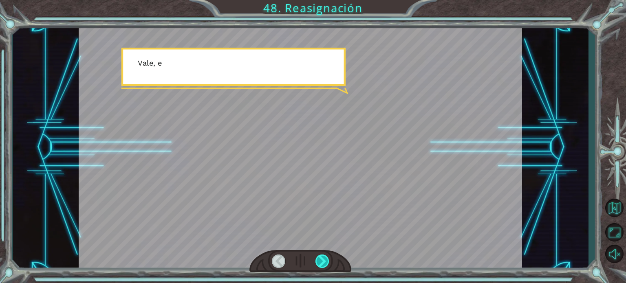
click at [318, 264] on div at bounding box center [322, 261] width 14 height 13
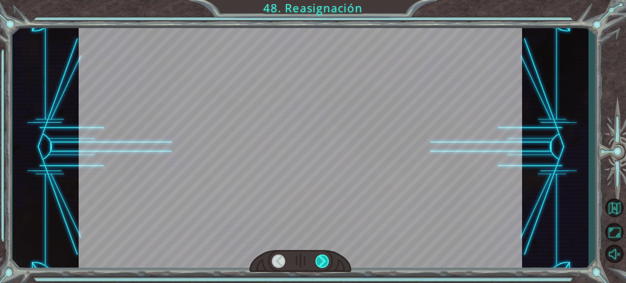
click at [318, 264] on div at bounding box center [322, 261] width 14 height 13
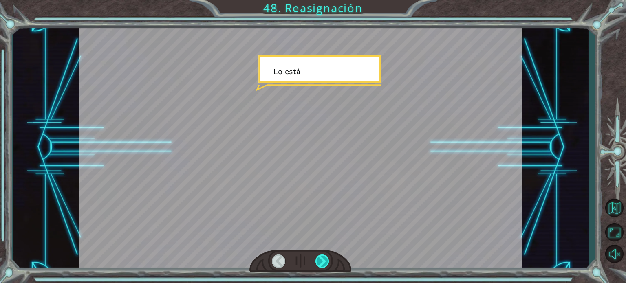
click at [318, 264] on div at bounding box center [322, 261] width 14 height 13
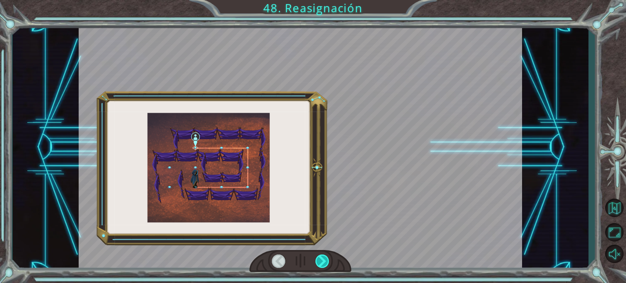
click at [318, 264] on div at bounding box center [322, 261] width 14 height 13
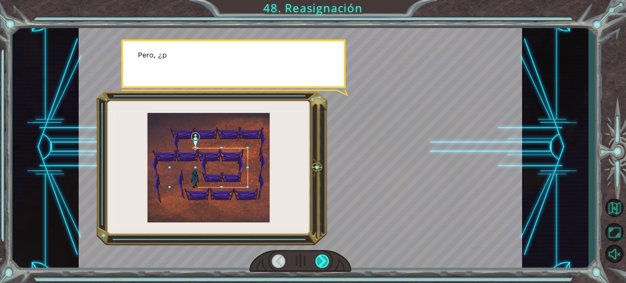
click at [318, 264] on div at bounding box center [322, 261] width 14 height 13
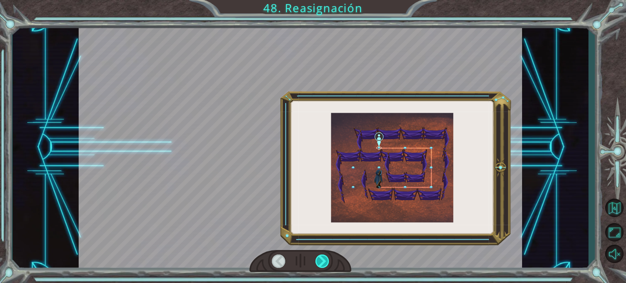
click at [318, 264] on div at bounding box center [322, 261] width 14 height 13
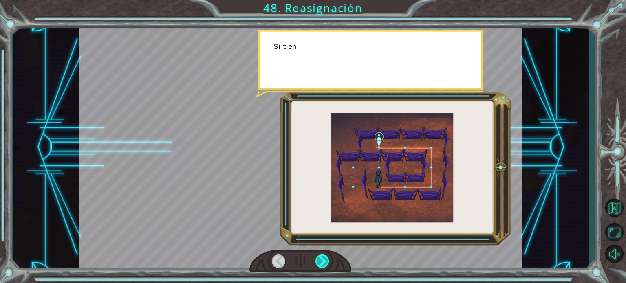
click at [318, 264] on div at bounding box center [322, 261] width 14 height 13
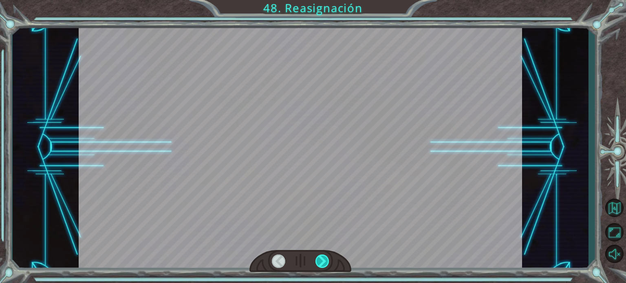
click at [317, 265] on div at bounding box center [322, 261] width 14 height 13
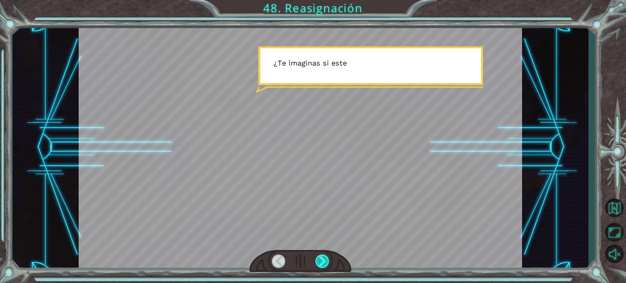
click at [318, 264] on div at bounding box center [322, 261] width 14 height 13
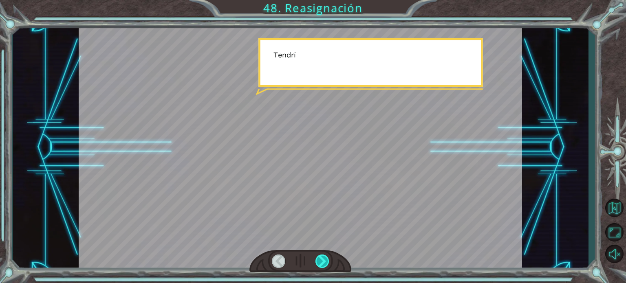
click at [318, 264] on div at bounding box center [322, 261] width 14 height 13
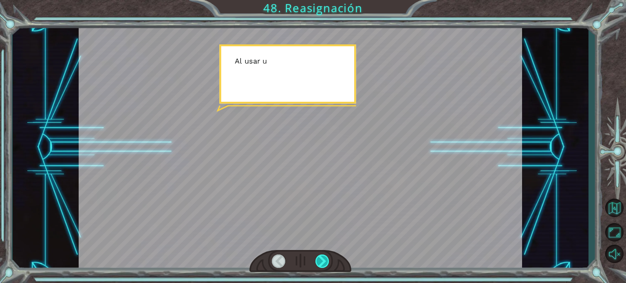
click at [318, 264] on div at bounding box center [322, 261] width 14 height 13
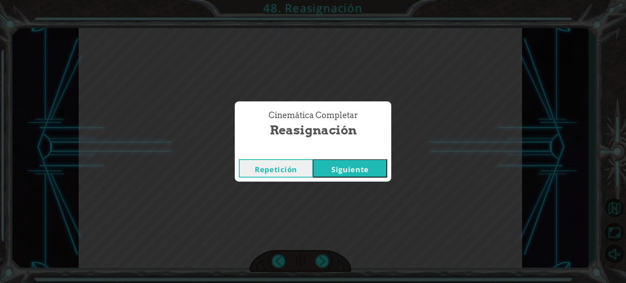
click at [346, 175] on button "Siguiente" at bounding box center [350, 168] width 74 height 18
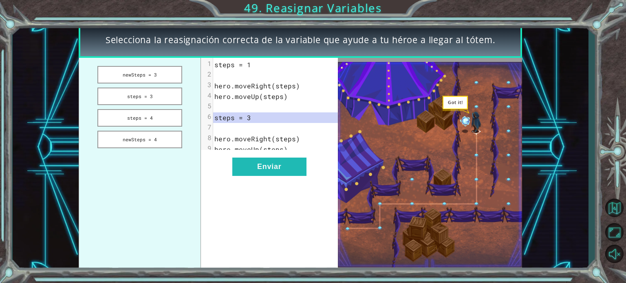
click at [293, 187] on div "xxxxxxxxxx 9 1 steps = 1 2 ​ 3 hero.moveRight(steps) 4 hero.moveUp(steps) 5 ​ 6…" at bounding box center [269, 165] width 137 height 214
click at [293, 176] on button "Enviar" at bounding box center [269, 167] width 74 height 18
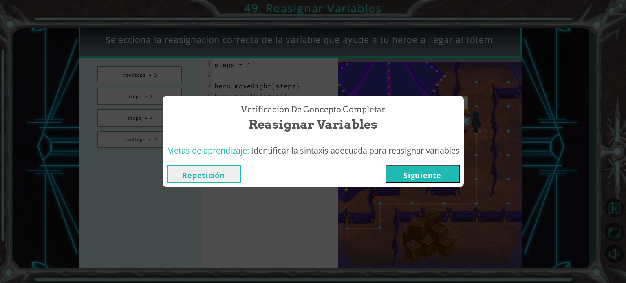
drag, startPoint x: 461, startPoint y: 187, endPoint x: 449, endPoint y: 181, distance: 14.2
click at [461, 187] on div "Repetición [GEOGRAPHIC_DATA]" at bounding box center [313, 174] width 301 height 26
click at [448, 180] on button "Siguiente" at bounding box center [422, 174] width 74 height 18
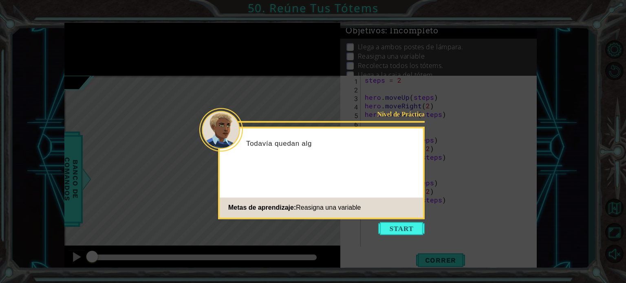
click at [403, 231] on button "Start" at bounding box center [401, 228] width 46 height 13
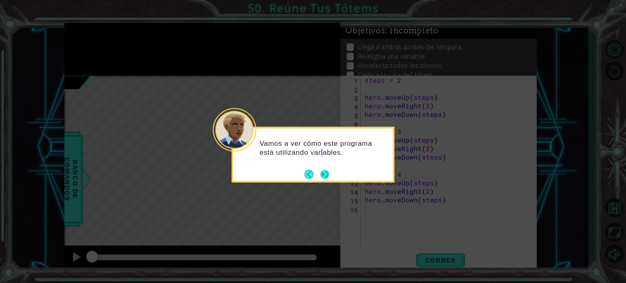
drag, startPoint x: 321, startPoint y: 154, endPoint x: 327, endPoint y: 169, distance: 15.5
click at [327, 168] on div "Vamos a ver cómo este programa está utilizando variables." at bounding box center [313, 150] width 160 height 44
click at [326, 178] on button "Next" at bounding box center [324, 174] width 10 height 10
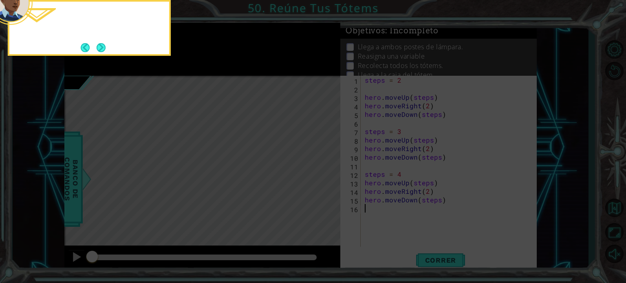
click at [326, 178] on icon at bounding box center [313, 43] width 626 height 482
click at [96, 43] on button "Next" at bounding box center [100, 47] width 9 height 9
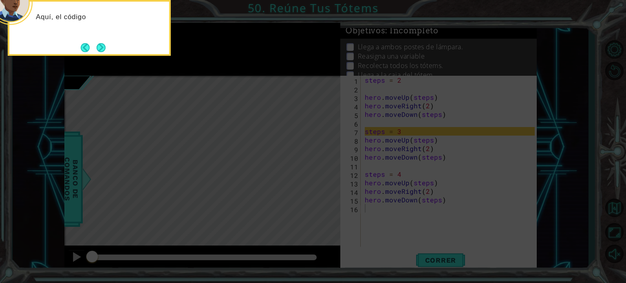
click at [110, 51] on div "Aquí, el código" at bounding box center [89, 28] width 163 height 56
click at [104, 52] on button "Next" at bounding box center [100, 47] width 11 height 11
click at [106, 50] on button "Next" at bounding box center [101, 48] width 14 height 14
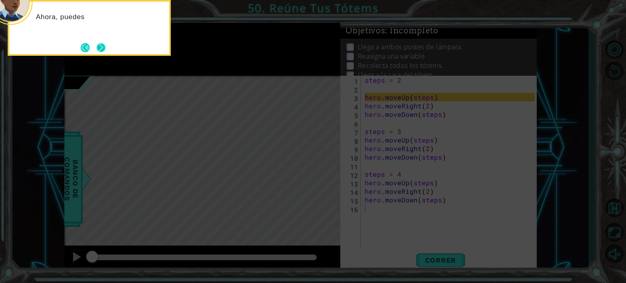
click at [105, 50] on button "Next" at bounding box center [100, 47] width 9 height 9
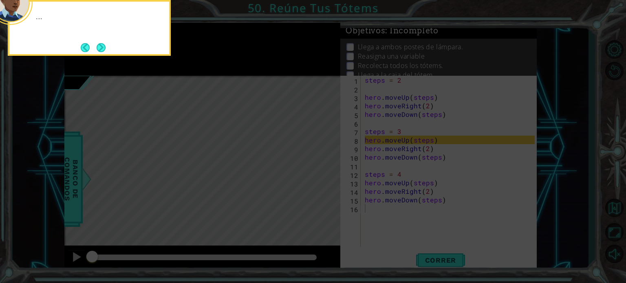
click at [105, 50] on button "Next" at bounding box center [101, 47] width 13 height 13
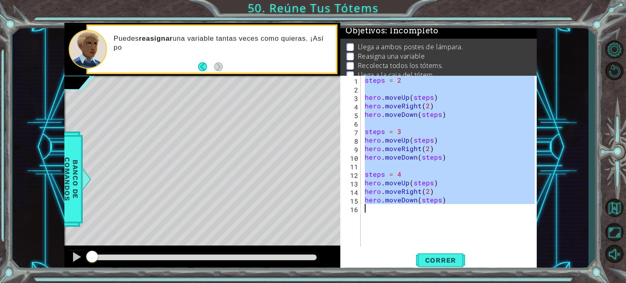
drag, startPoint x: 363, startPoint y: 79, endPoint x: 455, endPoint y: 218, distance: 165.8
click at [455, 218] on div "steps = 2 hero . moveUp ( steps ) hero . moveRight ( 2 ) hero . moveDown ( step…" at bounding box center [451, 170] width 176 height 188
type textarea "c"
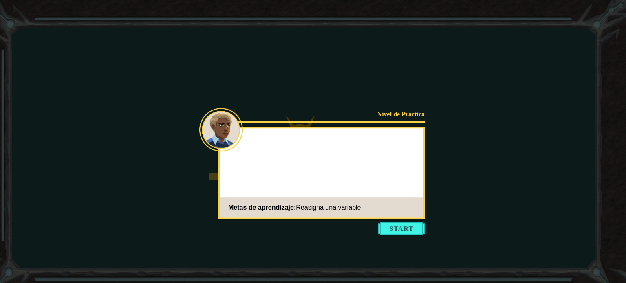
click at [405, 227] on button "Start" at bounding box center [401, 228] width 46 height 13
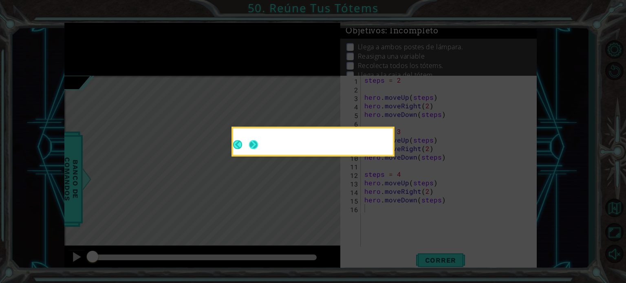
click at [261, 144] on div at bounding box center [313, 143] width 160 height 23
click at [253, 143] on button "Next" at bounding box center [253, 144] width 9 height 9
click at [253, 143] on icon at bounding box center [313, 141] width 626 height 283
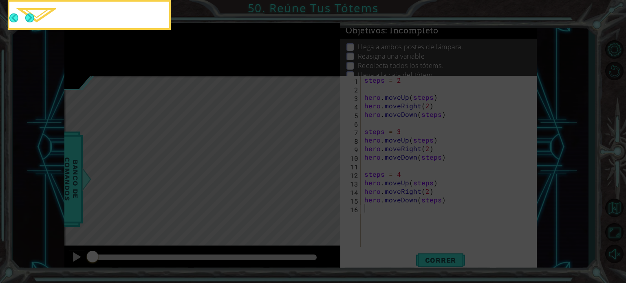
click at [253, 143] on icon at bounding box center [313, 43] width 626 height 482
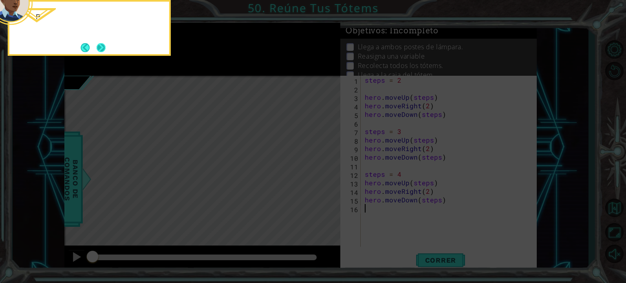
click at [95, 50] on button "Next" at bounding box center [101, 47] width 13 height 13
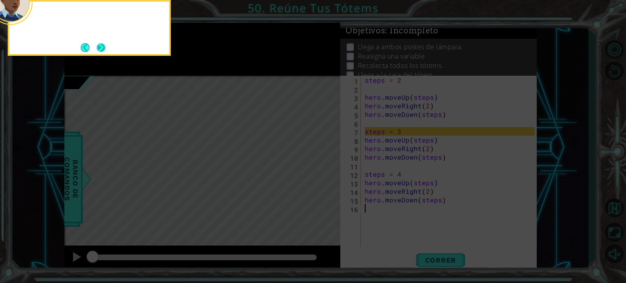
click at [100, 48] on button "Next" at bounding box center [101, 47] width 10 height 10
click at [100, 48] on button "Next" at bounding box center [100, 47] width 15 height 15
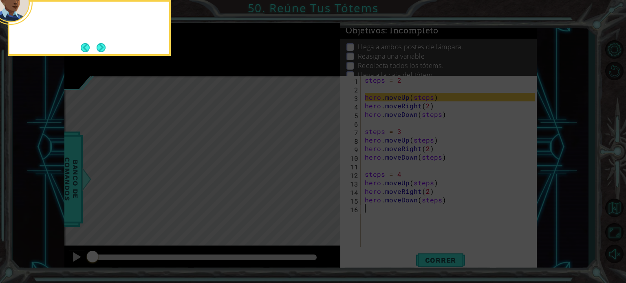
click at [100, 48] on button "Next" at bounding box center [101, 48] width 12 height 12
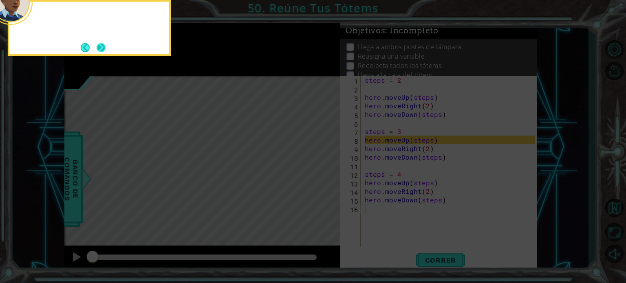
click at [101, 48] on button "Next" at bounding box center [101, 48] width 12 height 12
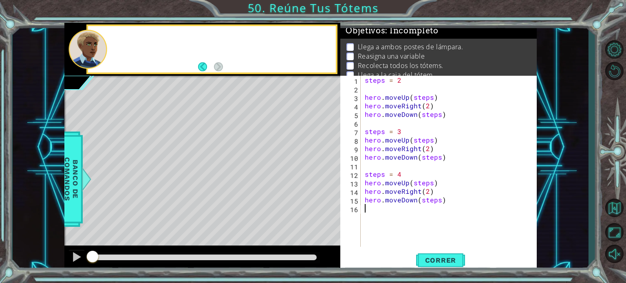
click at [101, 48] on div at bounding box center [87, 49] width 39 height 39
drag, startPoint x: 354, startPoint y: 76, endPoint x: 361, endPoint y: 82, distance: 9.8
click at [361, 82] on div "1 2 3 4 5 6 7 8 9 10 11 12 13 14 15 16 steps = 2 hero . moveUp ( steps ) hero .…" at bounding box center [437, 161] width 194 height 171
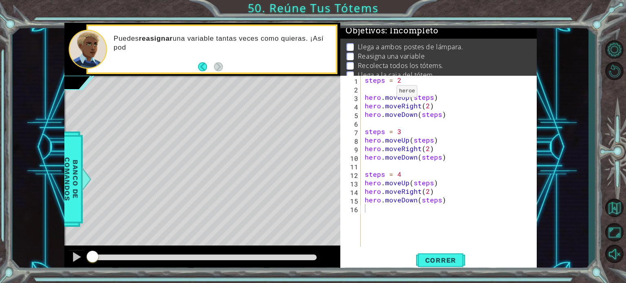
drag, startPoint x: 362, startPoint y: 79, endPoint x: 385, endPoint y: 99, distance: 30.6
click at [402, 108] on div "1 2 3 4 5 6 7 8 9 10 11 12 13 14 15 16 steps = 2 hero . moveUp ( steps ) hero .…" at bounding box center [437, 161] width 194 height 171
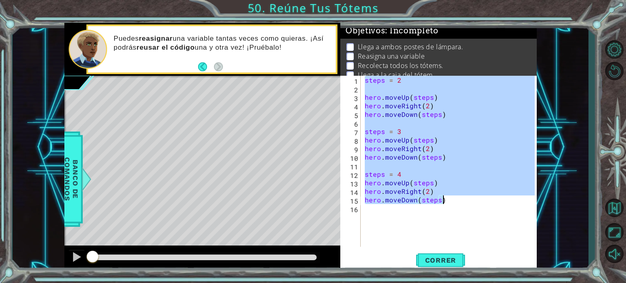
drag, startPoint x: 363, startPoint y: 79, endPoint x: 483, endPoint y: 199, distance: 169.4
click at [474, 204] on div "steps = 2 hero . moveUp ( steps ) hero . moveRight ( 2 ) hero . moveDown ( step…" at bounding box center [451, 170] width 176 height 188
click at [374, 97] on div "steps = 2 hero . moveUp ( steps ) hero . moveRight ( 2 ) hero . moveDown ( step…" at bounding box center [449, 161] width 172 height 171
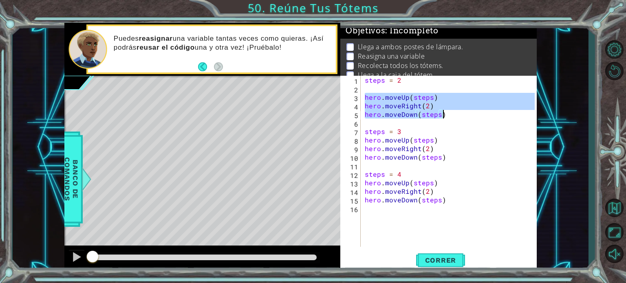
drag, startPoint x: 374, startPoint y: 101, endPoint x: 445, endPoint y: 115, distance: 72.8
click at [447, 115] on div "steps = 2 hero . moveUp ( steps ) hero . moveRight ( 2 ) hero . moveDown ( step…" at bounding box center [451, 170] width 176 height 188
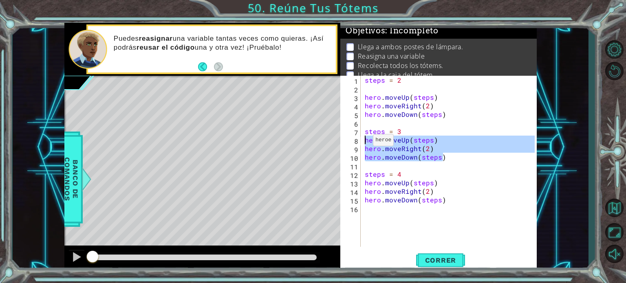
drag, startPoint x: 450, startPoint y: 160, endPoint x: 362, endPoint y: 141, distance: 90.1
click at [362, 141] on div "hero.moveRight(2) hero.moveDown(steps) 1 2 3 4 5 6 7 8 9 10 11 12 13 14 15 16 s…" at bounding box center [437, 161] width 194 height 171
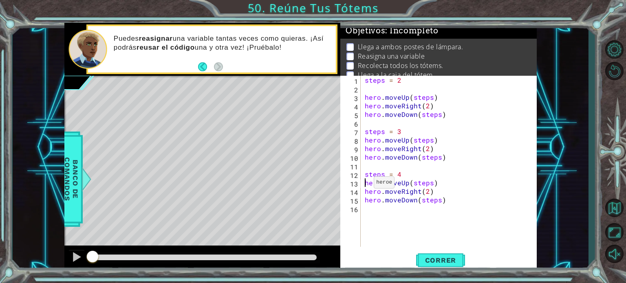
click at [363, 184] on div "steps = 2 hero . moveUp ( steps ) hero . moveRight ( 2 ) hero . moveDown ( step…" at bounding box center [451, 170] width 176 height 188
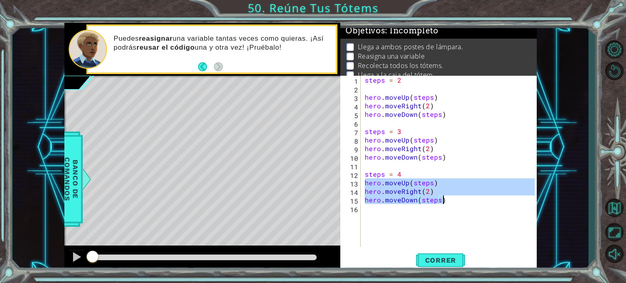
drag, startPoint x: 363, startPoint y: 184, endPoint x: 456, endPoint y: 197, distance: 93.8
click at [459, 198] on div "steps = 2 hero . moveUp ( steps ) hero . moveRight ( 2 ) hero . moveDown ( step…" at bounding box center [451, 170] width 176 height 188
click at [447, 262] on span "Correr" at bounding box center [441, 260] width 48 height 8
type textarea "hero.moveDown(steps)"
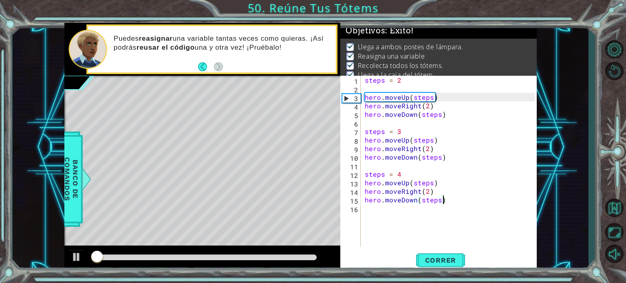
drag, startPoint x: 93, startPoint y: 258, endPoint x: 495, endPoint y: 273, distance: 402.1
click at [491, 273] on div "1 ההההההההההההההההההההההההההההההההההההההההההההההההההההההההההההההההההההההההההההה…" at bounding box center [313, 141] width 626 height 283
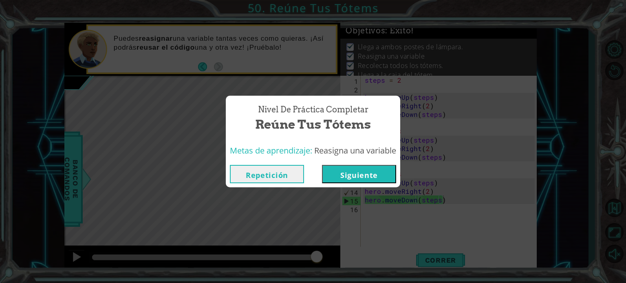
click at [352, 174] on button "Siguiente" at bounding box center [359, 174] width 74 height 18
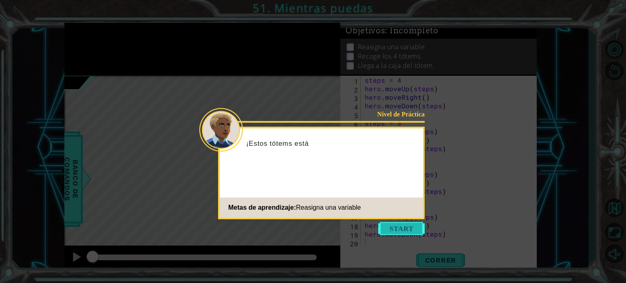
click at [397, 230] on button "Start" at bounding box center [401, 228] width 46 height 13
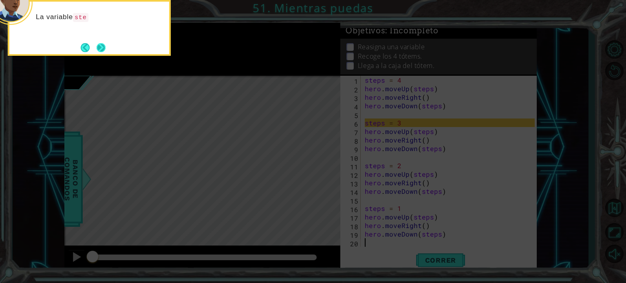
click at [103, 50] on button "Next" at bounding box center [101, 47] width 10 height 10
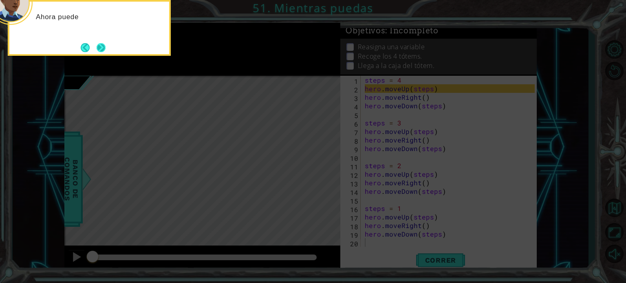
click at [103, 47] on button "Next" at bounding box center [101, 48] width 12 height 12
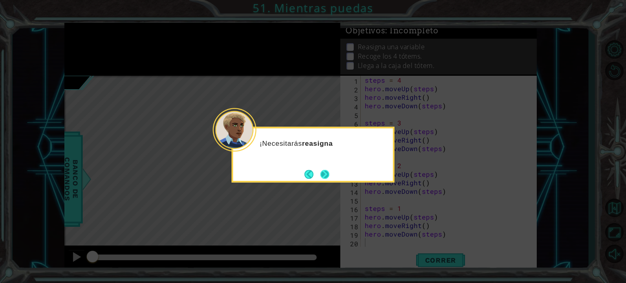
click at [326, 174] on button "Next" at bounding box center [325, 175] width 10 height 10
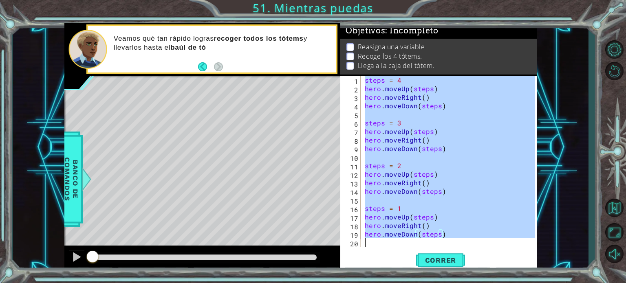
drag, startPoint x: 365, startPoint y: 79, endPoint x: 500, endPoint y: 241, distance: 210.6
click at [500, 241] on div "steps = 4 hero . moveUp ( steps ) hero . moveRight ( ) hero . moveDown ( steps …" at bounding box center [451, 170] width 176 height 188
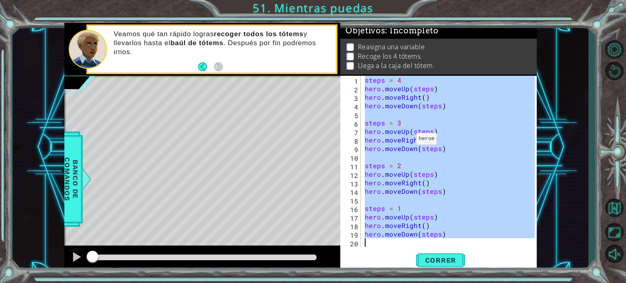
click at [406, 141] on div "steps = 4 hero . moveUp ( steps ) hero . moveRight ( ) hero . moveDown ( steps …" at bounding box center [449, 161] width 172 height 171
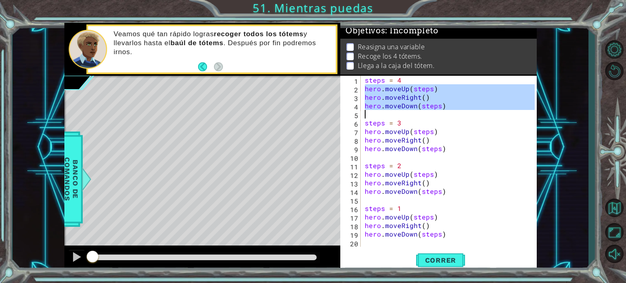
drag, startPoint x: 365, startPoint y: 89, endPoint x: 455, endPoint y: 111, distance: 93.0
click at [455, 111] on div "steps = 4 hero . moveUp ( steps ) hero . moveRight ( ) hero . moveDown ( steps …" at bounding box center [451, 170] width 176 height 188
type textarea "hero.moveDown(steps)"
click at [416, 263] on div "Correr" at bounding box center [440, 261] width 196 height 20
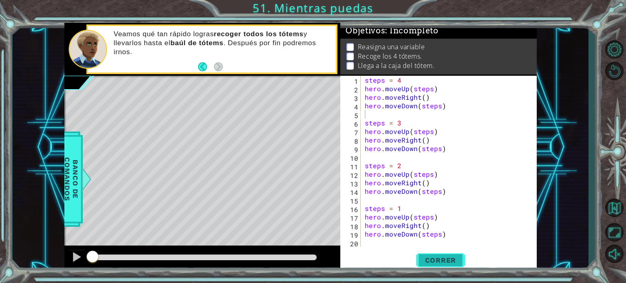
click at [422, 261] on span "Correr" at bounding box center [441, 260] width 48 height 8
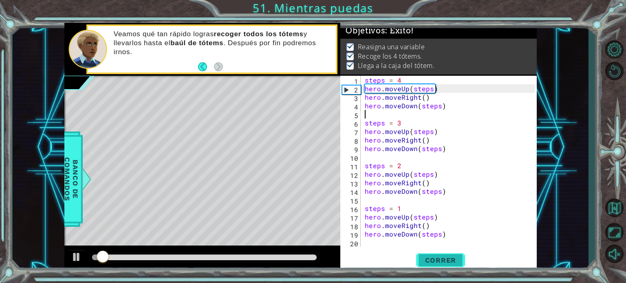
drag, startPoint x: 108, startPoint y: 257, endPoint x: 417, endPoint y: 251, distance: 309.3
click at [416, 251] on div "1 ההההההההההההההההההההההההההההההההההההההההההההההההההההההההההההההההההההההההההההה…" at bounding box center [300, 147] width 472 height 249
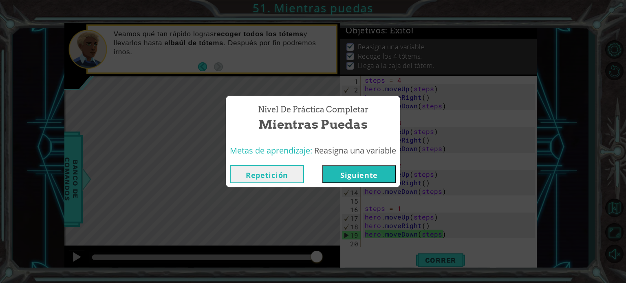
click at [355, 176] on button "Siguiente" at bounding box center [359, 174] width 74 height 18
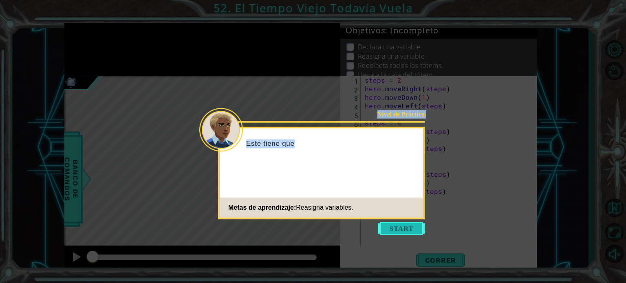
click at [395, 222] on body "1 ההההההההההההההההההההההההההההההההההההההההההההההההההההההההההההההההההההההההההההה…" at bounding box center [313, 141] width 626 height 283
click at [406, 230] on button "Start" at bounding box center [401, 228] width 46 height 13
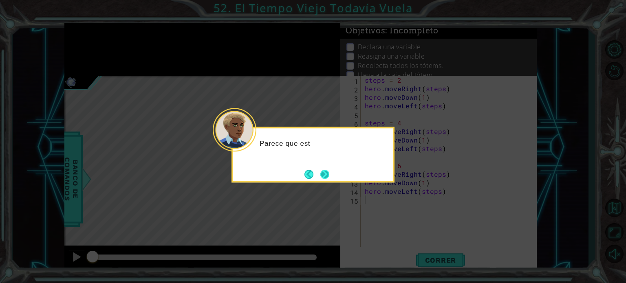
click at [325, 176] on button "Next" at bounding box center [324, 174] width 11 height 11
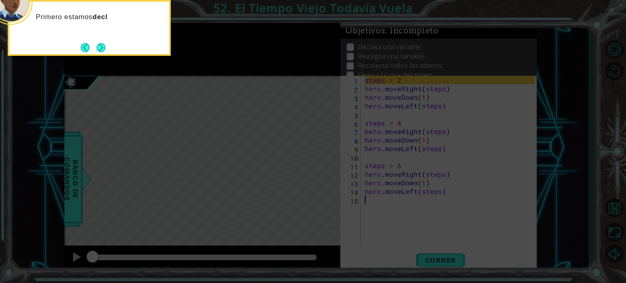
click at [109, 52] on div "Primero estamos decl" at bounding box center [89, 28] width 163 height 56
click at [109, 52] on div "Primero estamos declarando" at bounding box center [89, 28] width 163 height 56
click at [108, 50] on div "Primero estamos declarando una variable para almacenar el número" at bounding box center [89, 28] width 163 height 56
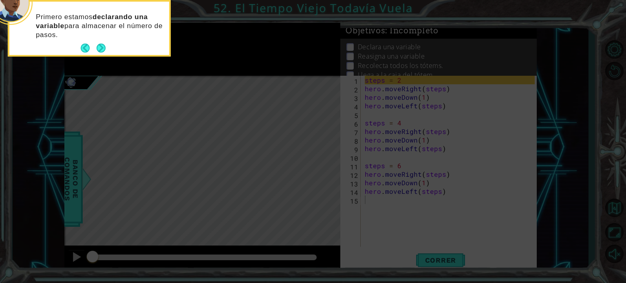
click at [108, 50] on div "Primero estamos declarando una variable para almacenar el número de pasos." at bounding box center [89, 30] width 160 height 50
click at [101, 50] on button "Next" at bounding box center [101, 48] width 13 height 13
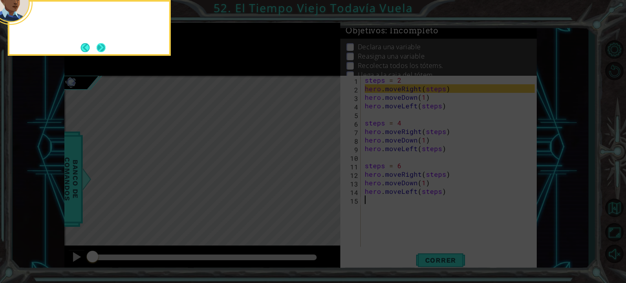
click at [102, 50] on button "Next" at bounding box center [100, 47] width 9 height 9
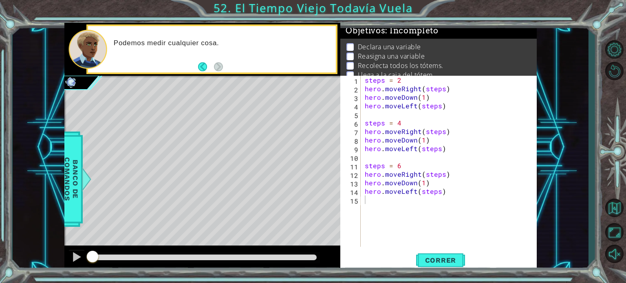
drag, startPoint x: 362, startPoint y: 79, endPoint x: 478, endPoint y: 180, distance: 153.1
click at [478, 180] on div "1 2 3 4 5 6 7 8 9 10 11 12 13 14 15 steps = 2 hero . moveRight ( steps ) hero .…" at bounding box center [437, 161] width 194 height 171
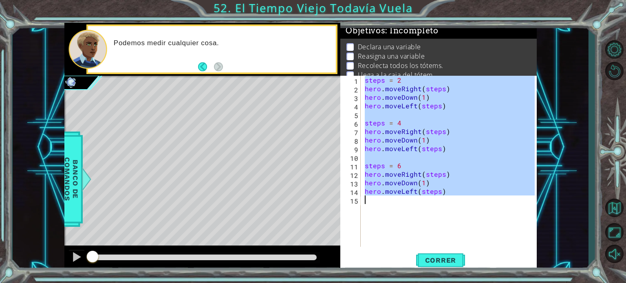
drag, startPoint x: 364, startPoint y: 83, endPoint x: 470, endPoint y: 202, distance: 159.3
click at [470, 202] on div "steps = 2 hero . moveRight ( steps ) hero . moveDown ( 1 ) hero . moveLeft ( st…" at bounding box center [451, 170] width 176 height 188
type textarea "hero.moveLeft(steps)"
